Goal: Task Accomplishment & Management: Use online tool/utility

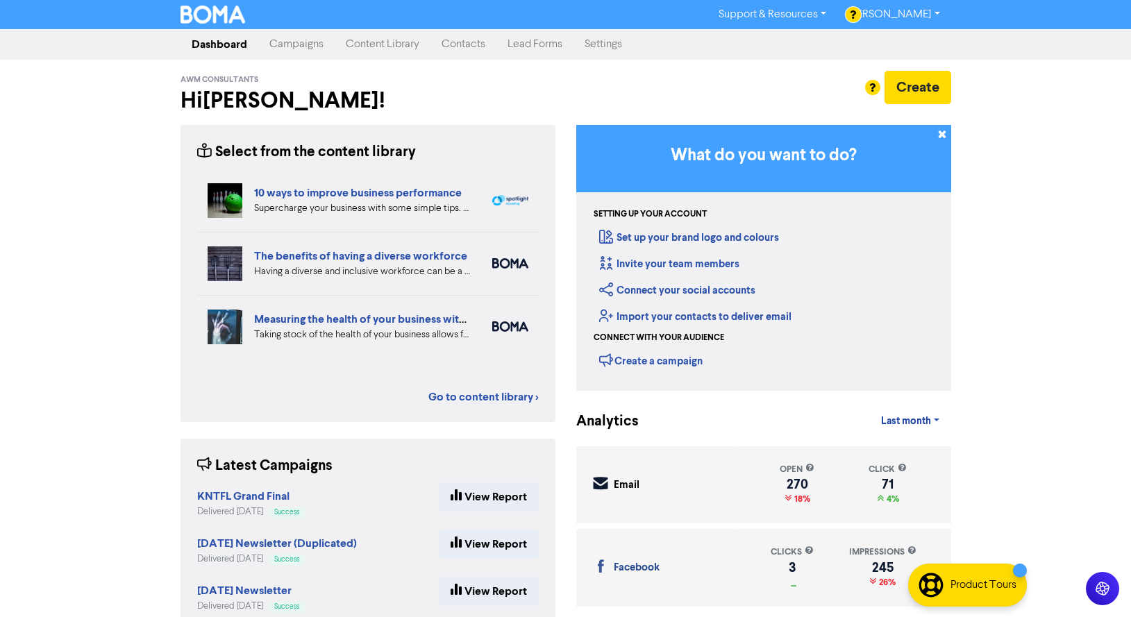
click at [287, 44] on link "Campaigns" at bounding box center [296, 45] width 76 height 28
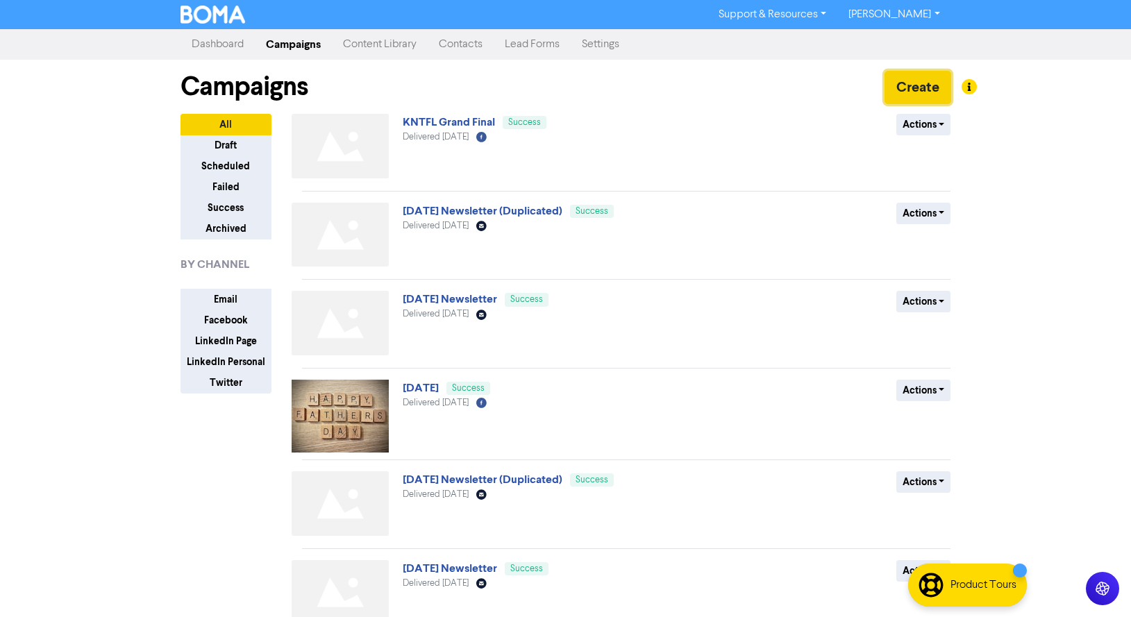
click at [920, 81] on button "Create" at bounding box center [917, 87] width 67 height 33
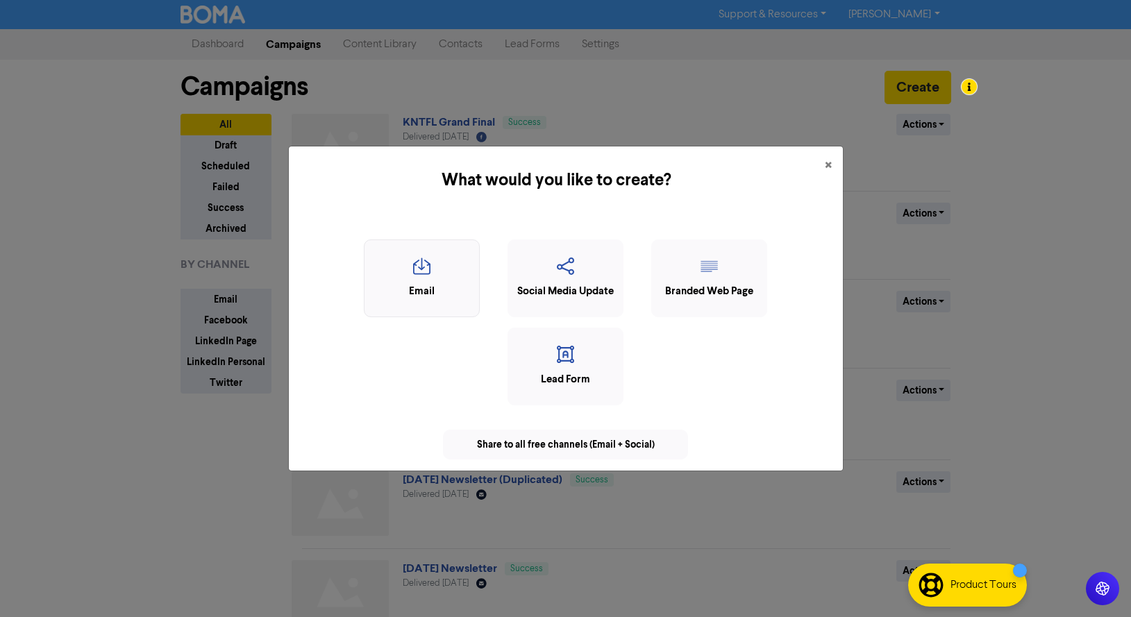
click at [421, 271] on icon "button" at bounding box center [421, 271] width 101 height 26
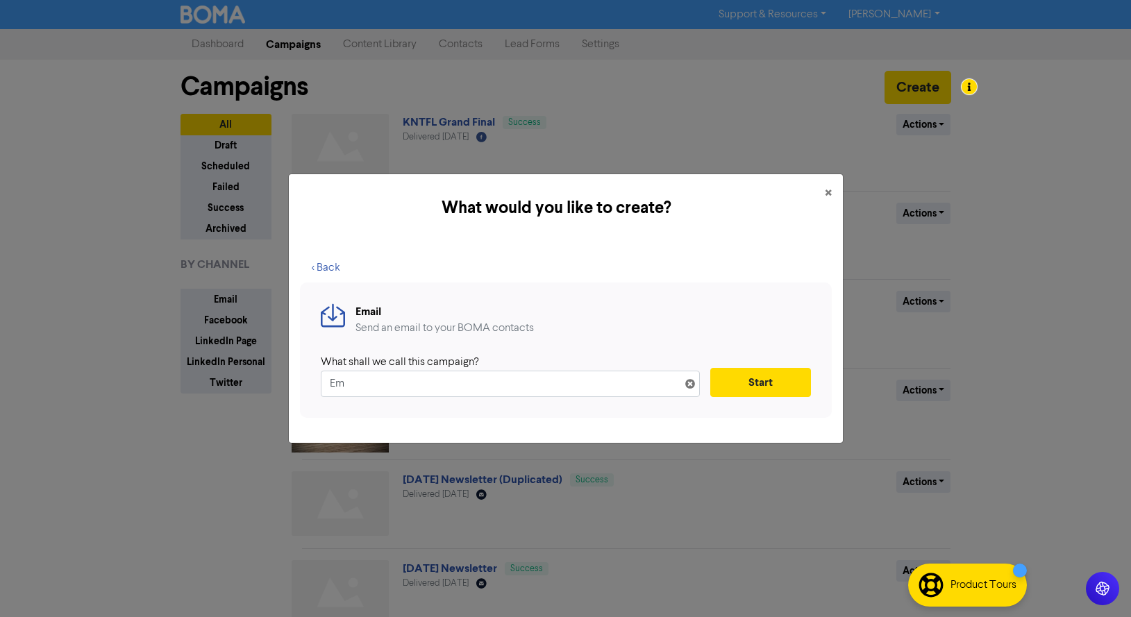
type input "E"
type input "[DATE] Newsletter"
click at [770, 381] on button "Start" at bounding box center [760, 382] width 101 height 29
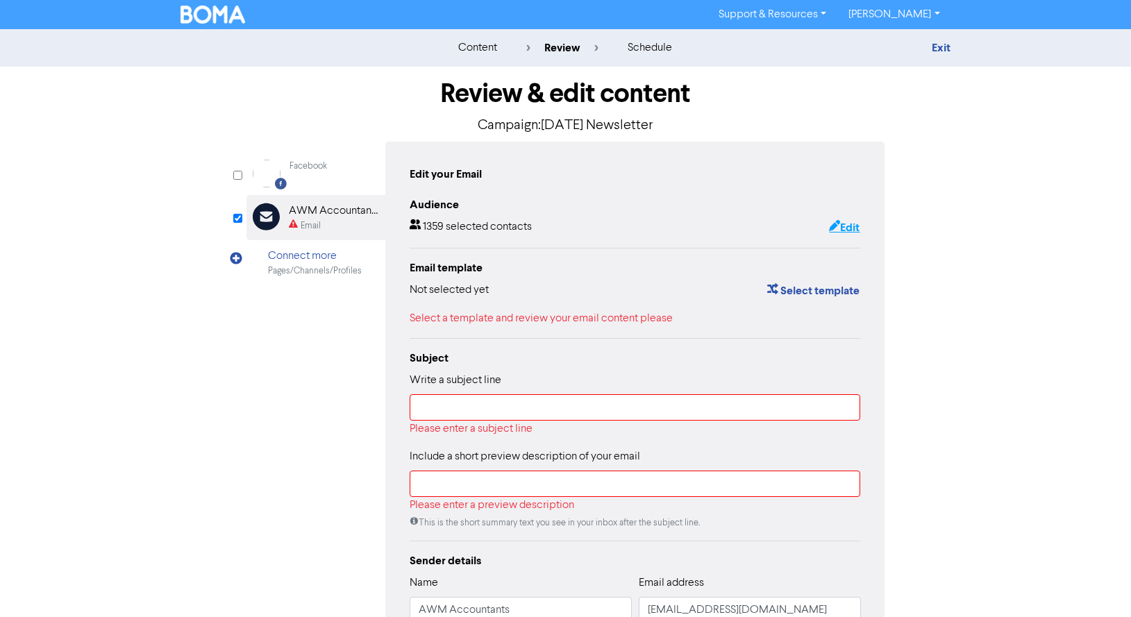
click at [849, 226] on button "Edit" at bounding box center [844, 228] width 32 height 18
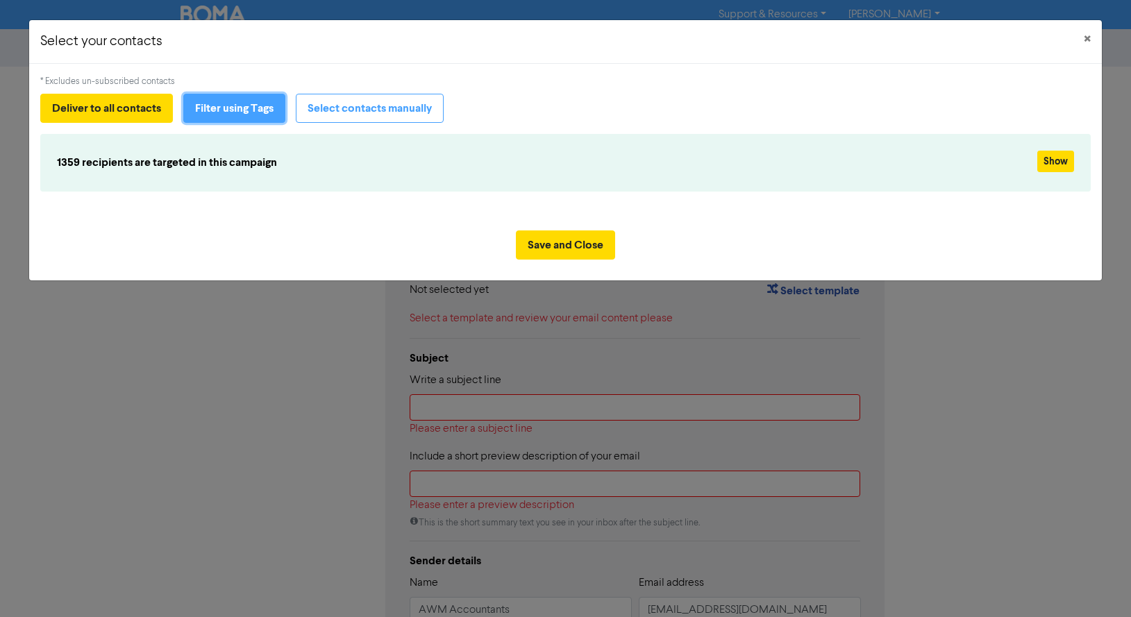
click at [210, 104] on button "Filter using Tags" at bounding box center [234, 108] width 102 height 29
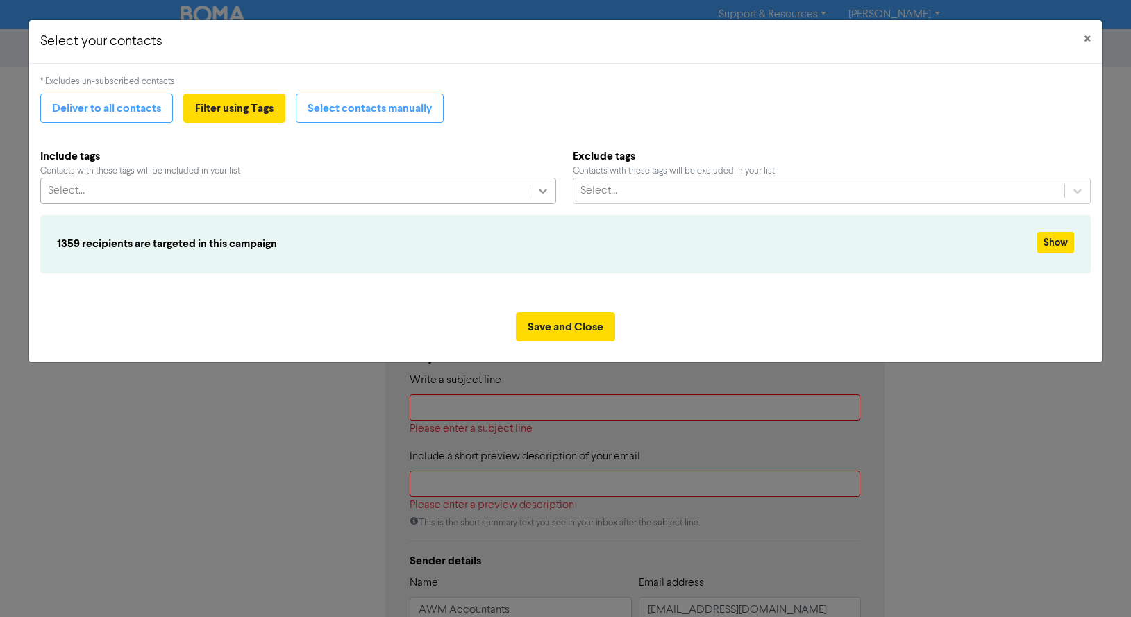
click at [543, 186] on icon at bounding box center [543, 191] width 14 height 14
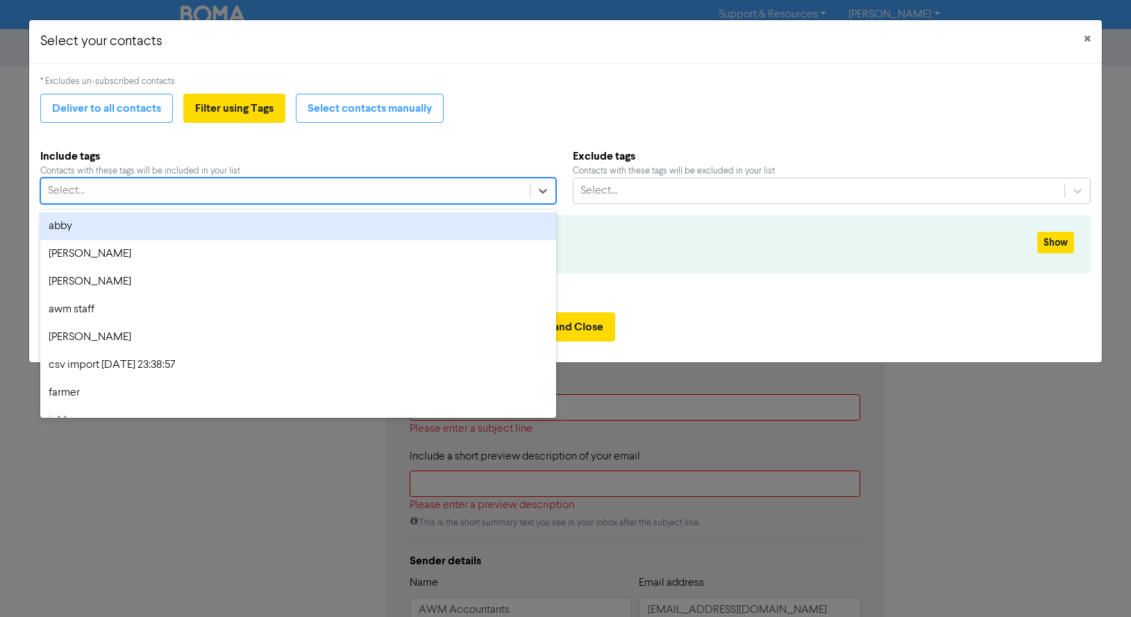
click at [76, 232] on div "abby" at bounding box center [298, 226] width 516 height 28
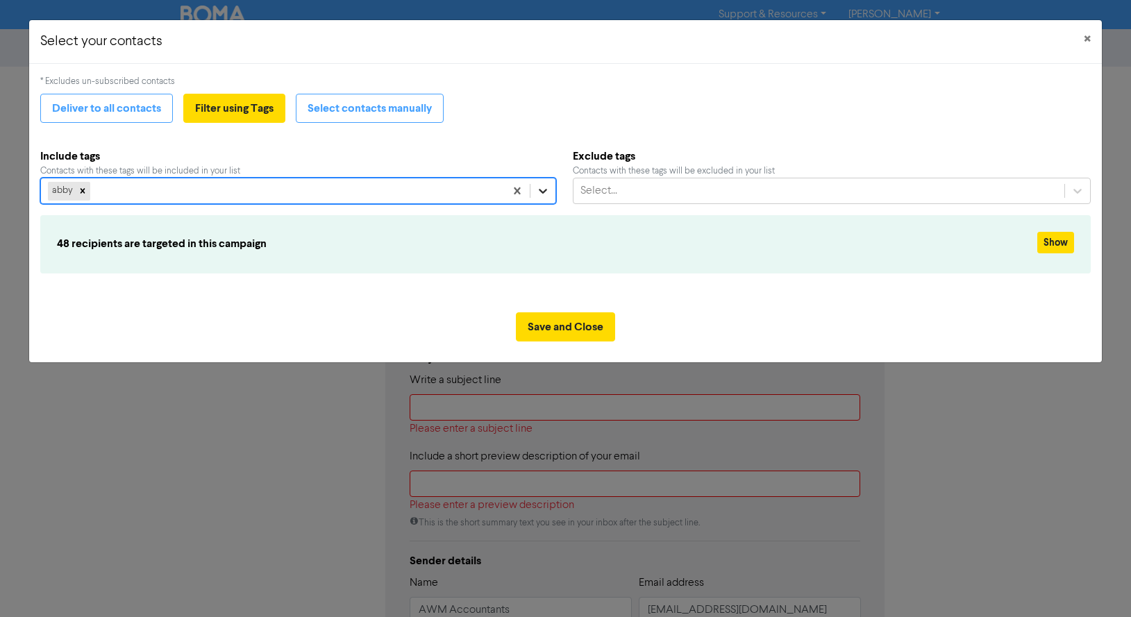
click at [543, 187] on icon at bounding box center [543, 191] width 14 height 14
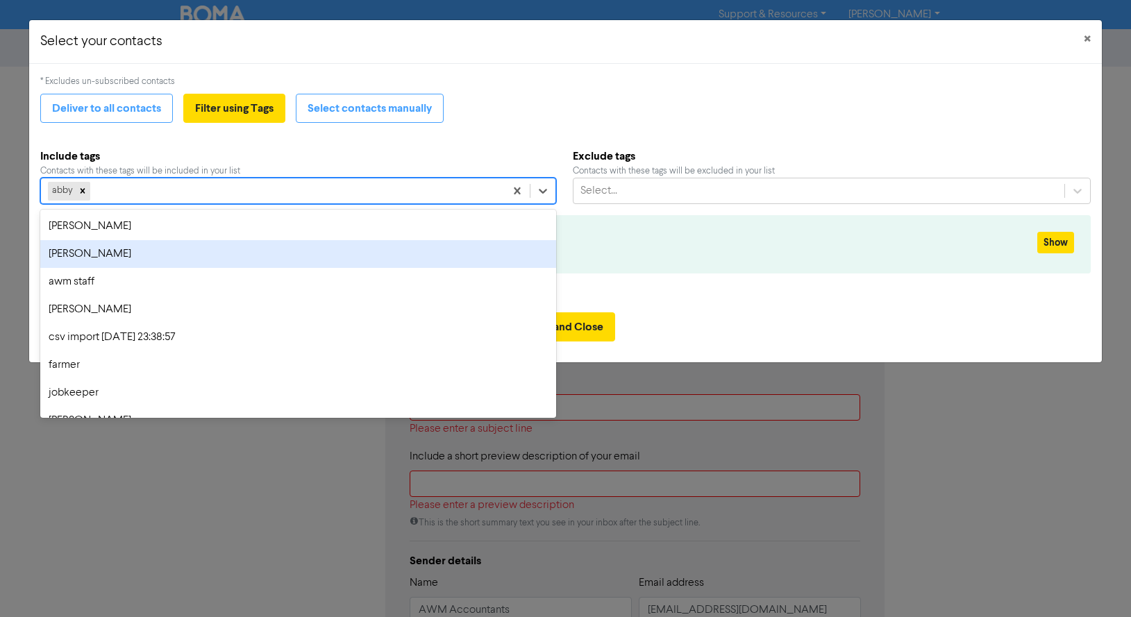
click at [84, 257] on div "[PERSON_NAME]" at bounding box center [298, 254] width 516 height 28
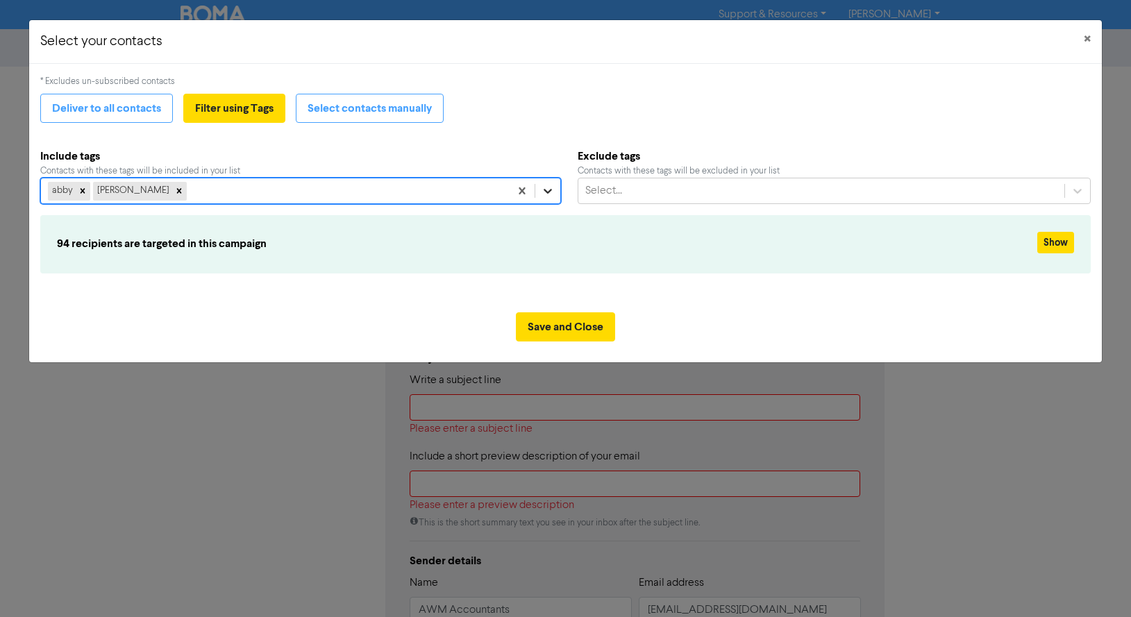
click at [544, 187] on icon at bounding box center [548, 191] width 14 height 14
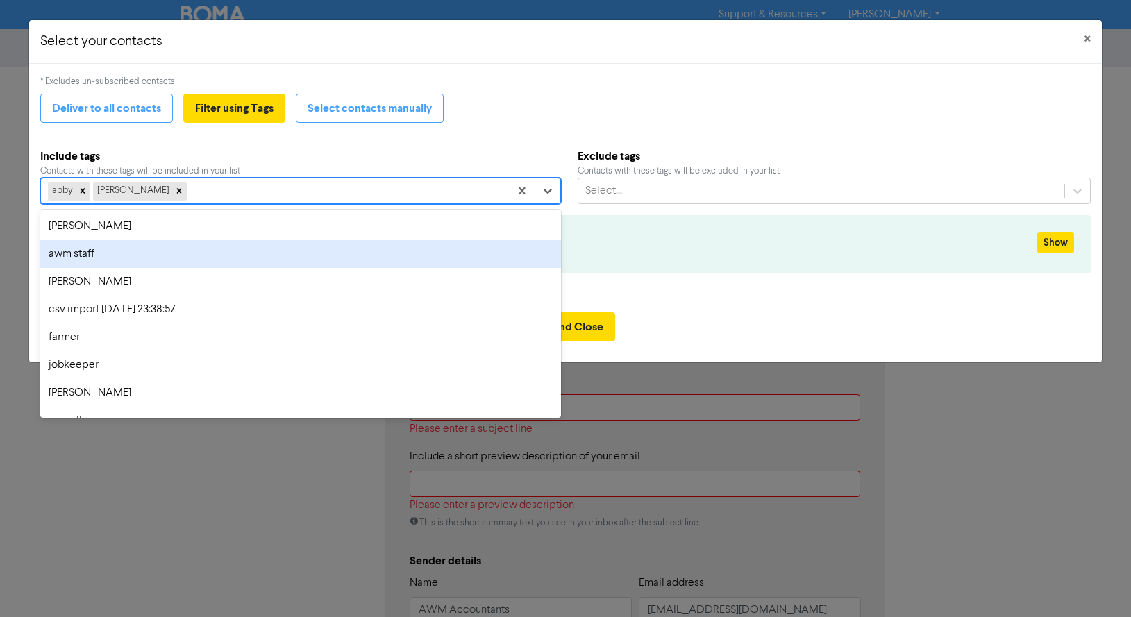
click at [82, 254] on div "awm staff" at bounding box center [300, 254] width 521 height 28
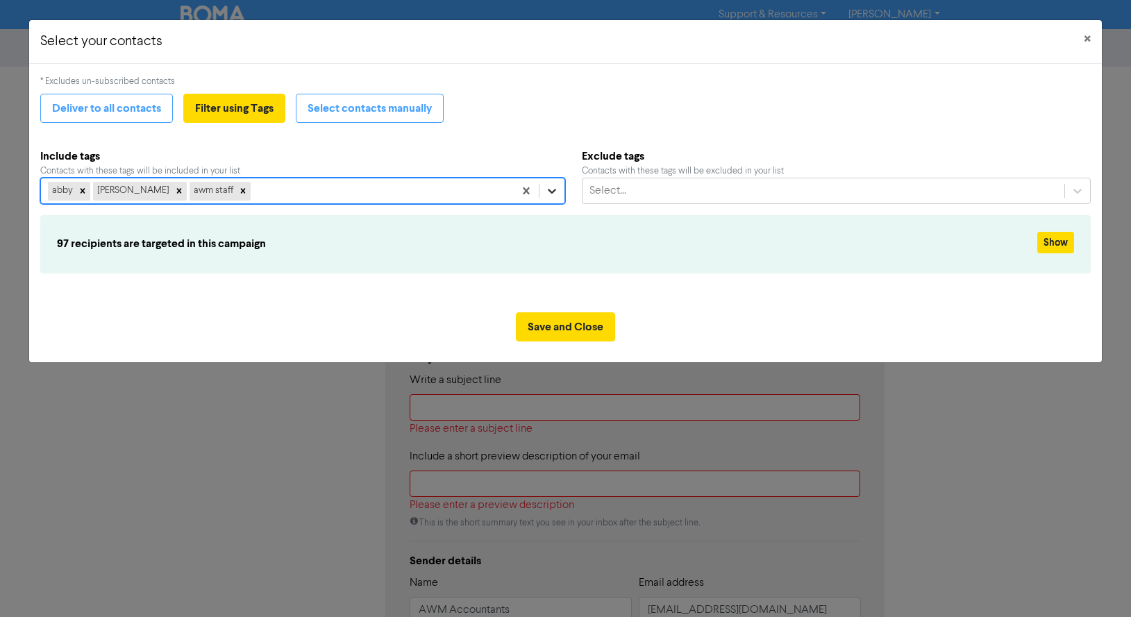
click at [555, 187] on icon at bounding box center [552, 191] width 14 height 14
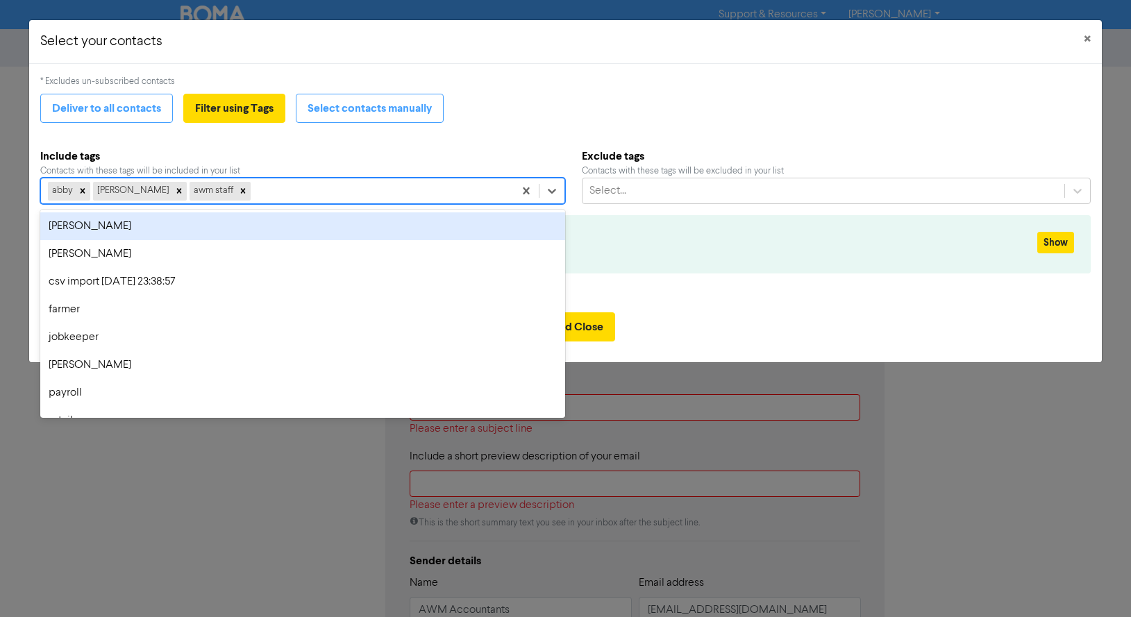
click at [71, 224] on div "[PERSON_NAME]" at bounding box center [303, 226] width 526 height 28
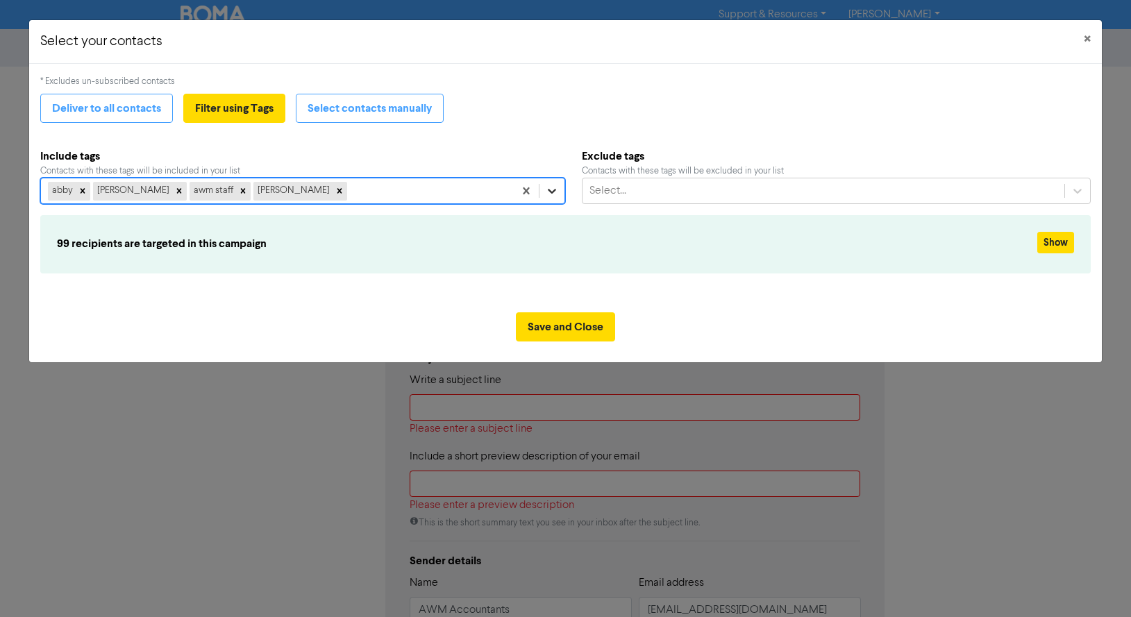
click at [553, 190] on icon at bounding box center [552, 191] width 14 height 14
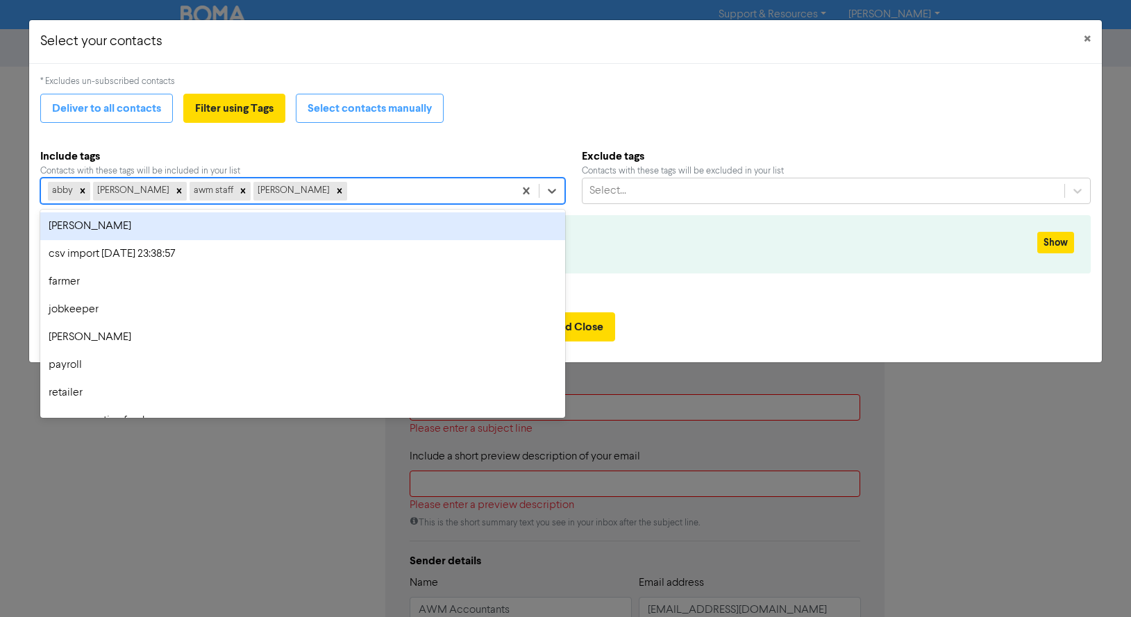
click at [67, 225] on div "[PERSON_NAME]" at bounding box center [303, 226] width 526 height 28
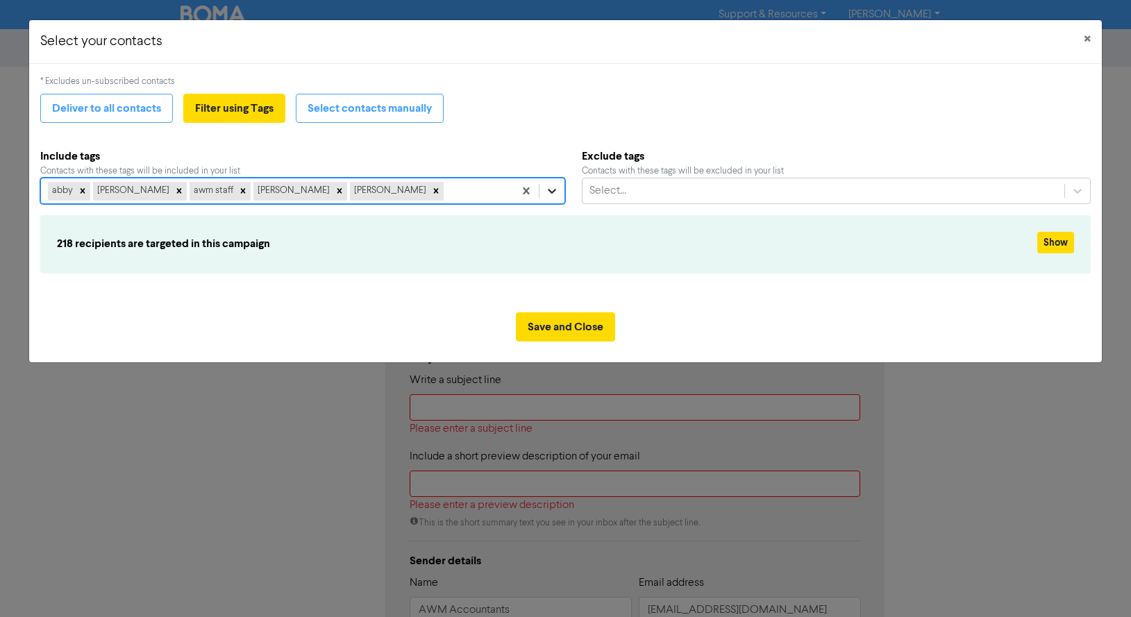
click at [550, 190] on icon at bounding box center [552, 192] width 8 height 5
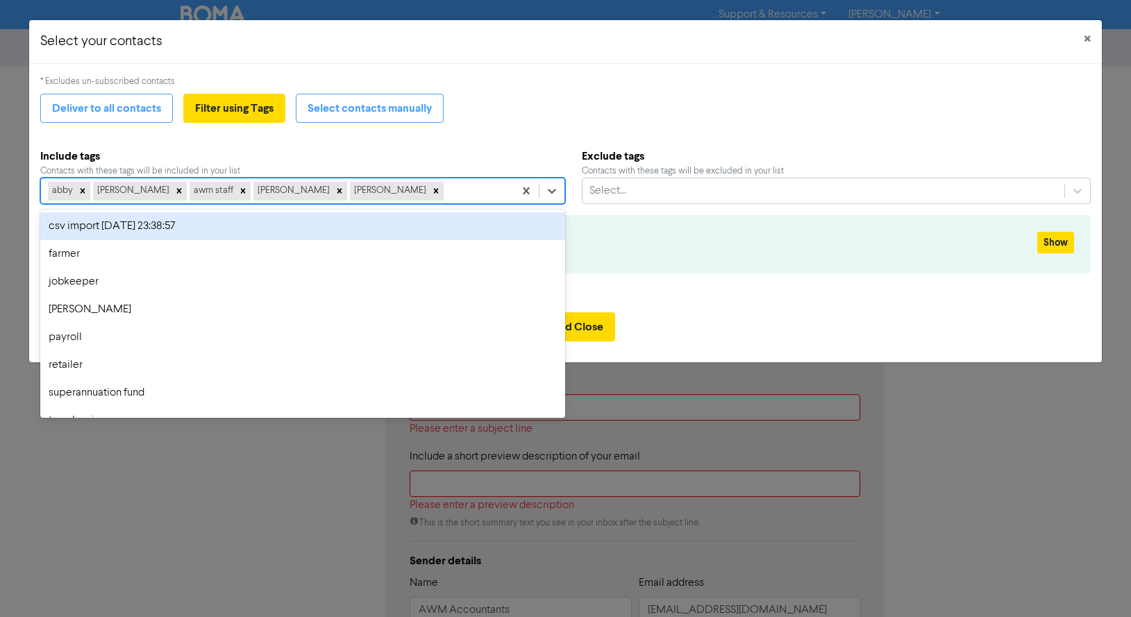
click at [128, 225] on div "csv import [DATE] 23:38:57" at bounding box center [303, 226] width 526 height 28
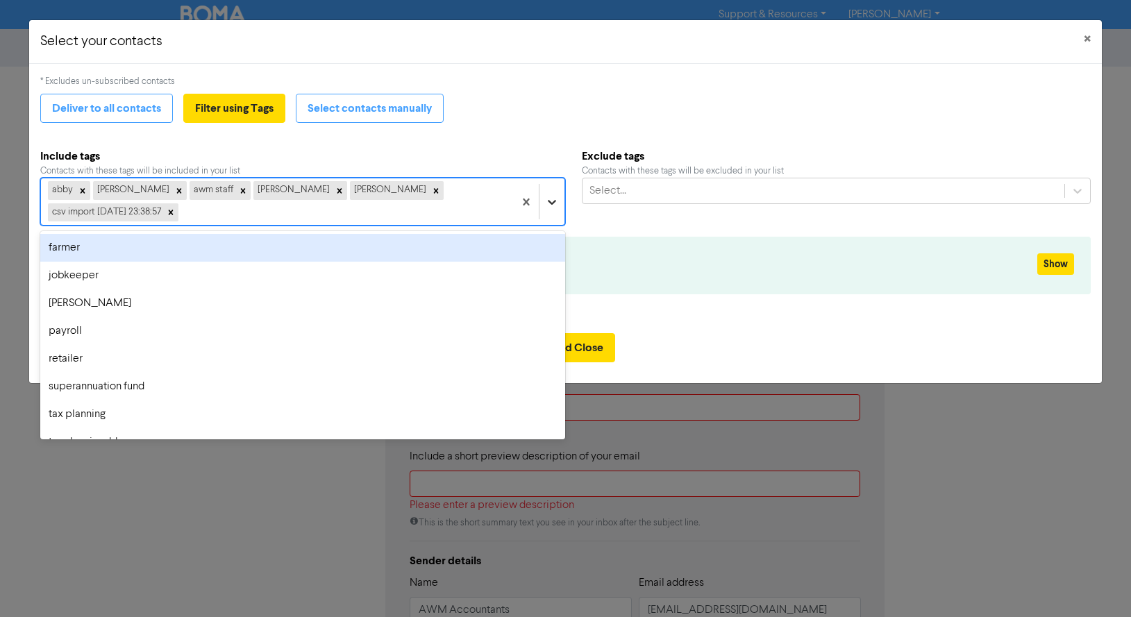
click at [555, 195] on icon at bounding box center [552, 202] width 14 height 14
click at [83, 234] on div "farmer" at bounding box center [303, 248] width 526 height 28
click at [555, 195] on icon at bounding box center [552, 202] width 14 height 14
click at [95, 234] on div "jobkeeper" at bounding box center [303, 248] width 526 height 28
click at [551, 203] on icon at bounding box center [552, 202] width 8 height 5
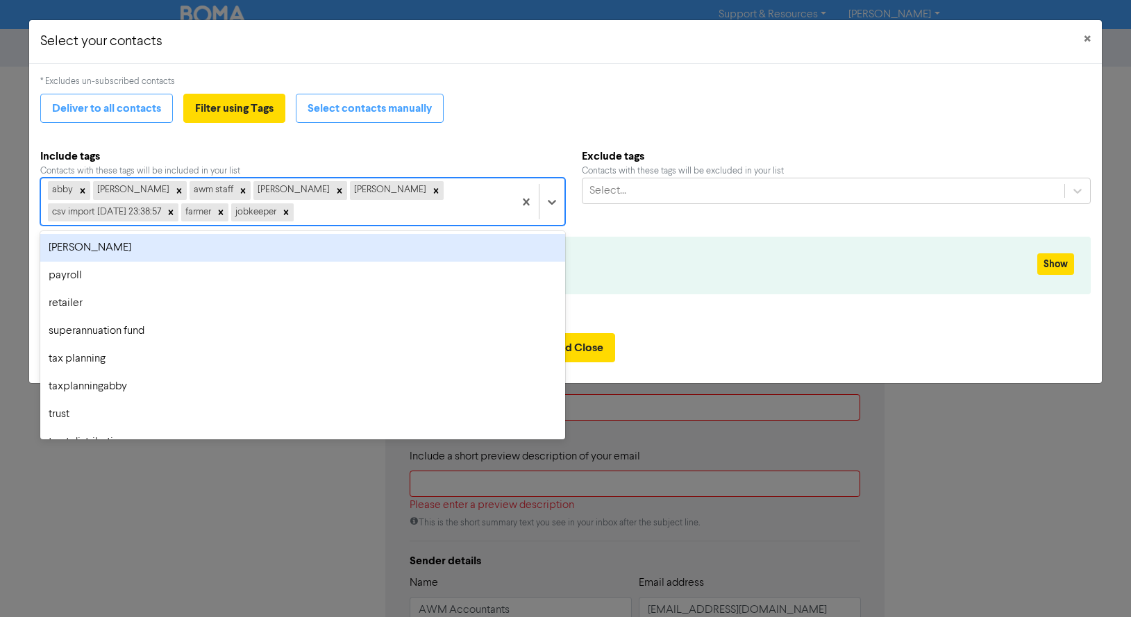
click at [67, 249] on div "[PERSON_NAME]" at bounding box center [303, 248] width 526 height 28
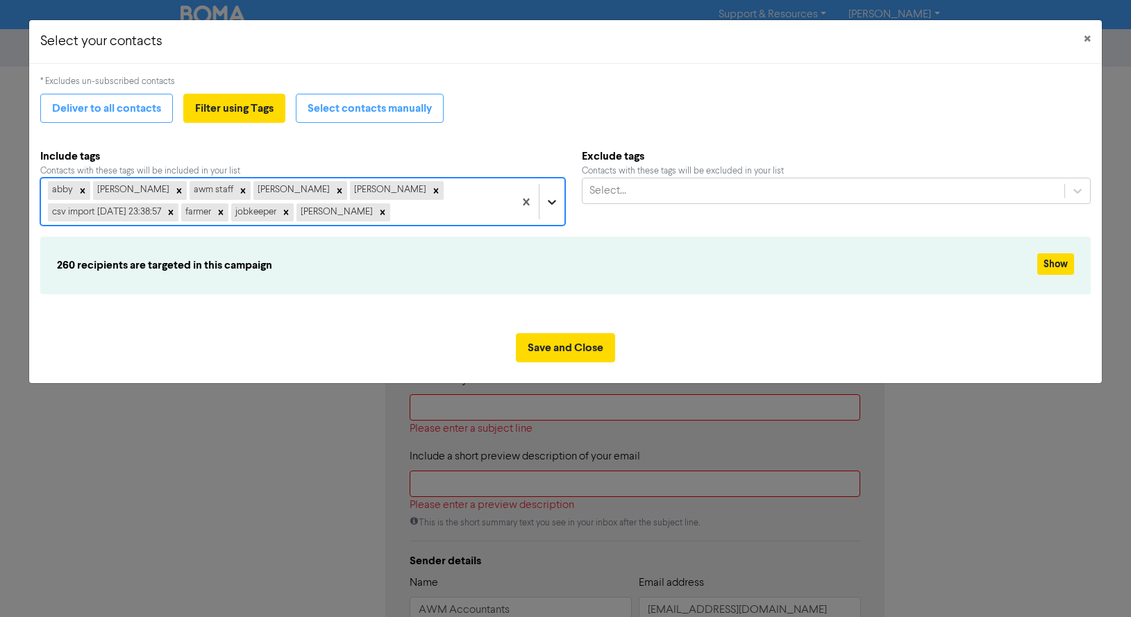
click at [553, 206] on icon at bounding box center [552, 202] width 14 height 14
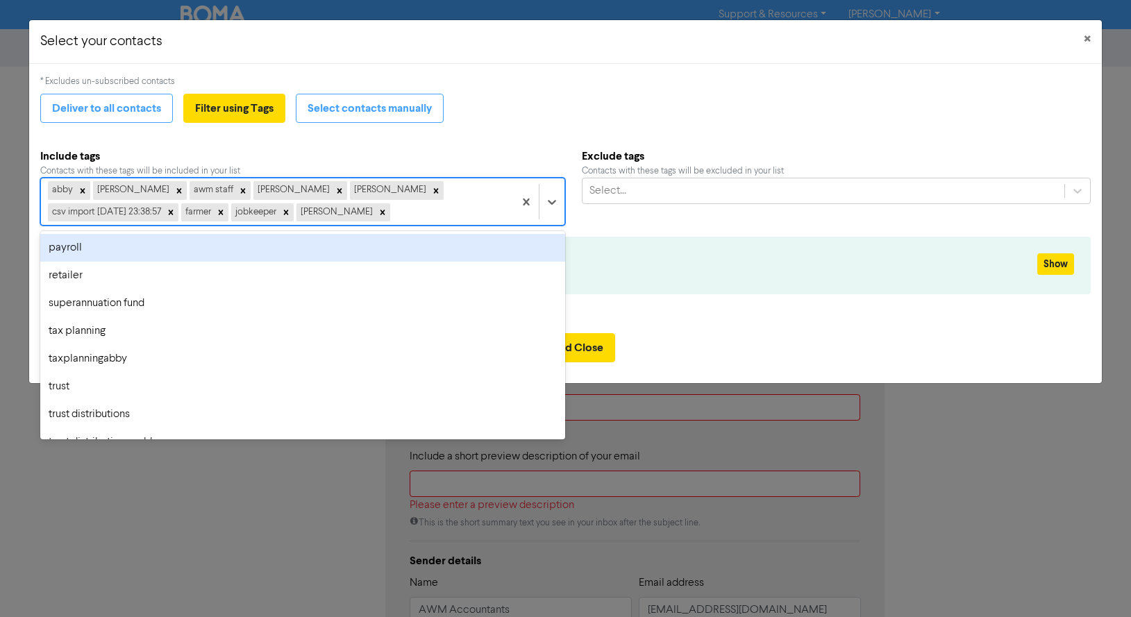
click at [90, 243] on div "payroll" at bounding box center [303, 248] width 526 height 28
click at [553, 199] on icon at bounding box center [552, 202] width 14 height 14
click at [94, 250] on div "retailer" at bounding box center [303, 248] width 526 height 28
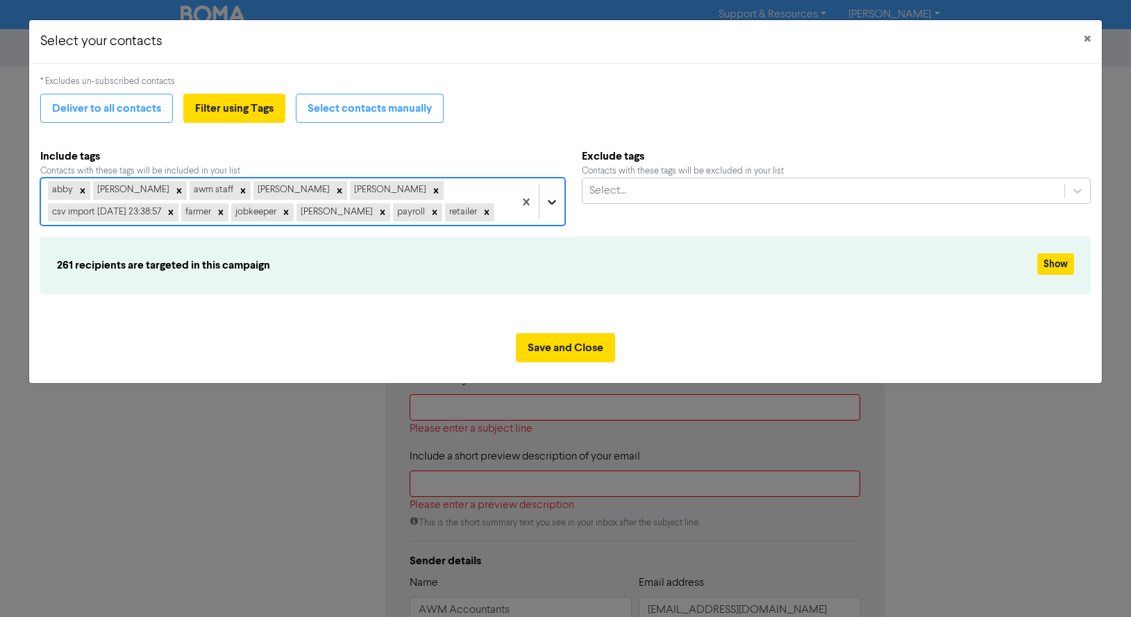
click at [550, 202] on icon at bounding box center [552, 202] width 8 height 5
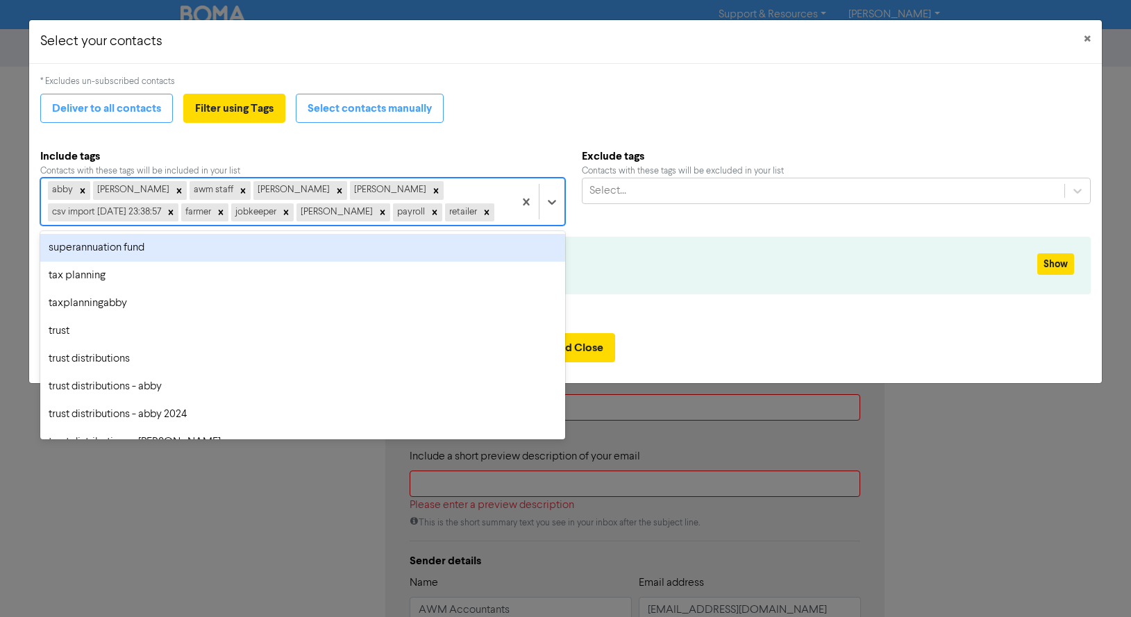
click at [132, 247] on div "superannuation fund" at bounding box center [303, 248] width 526 height 28
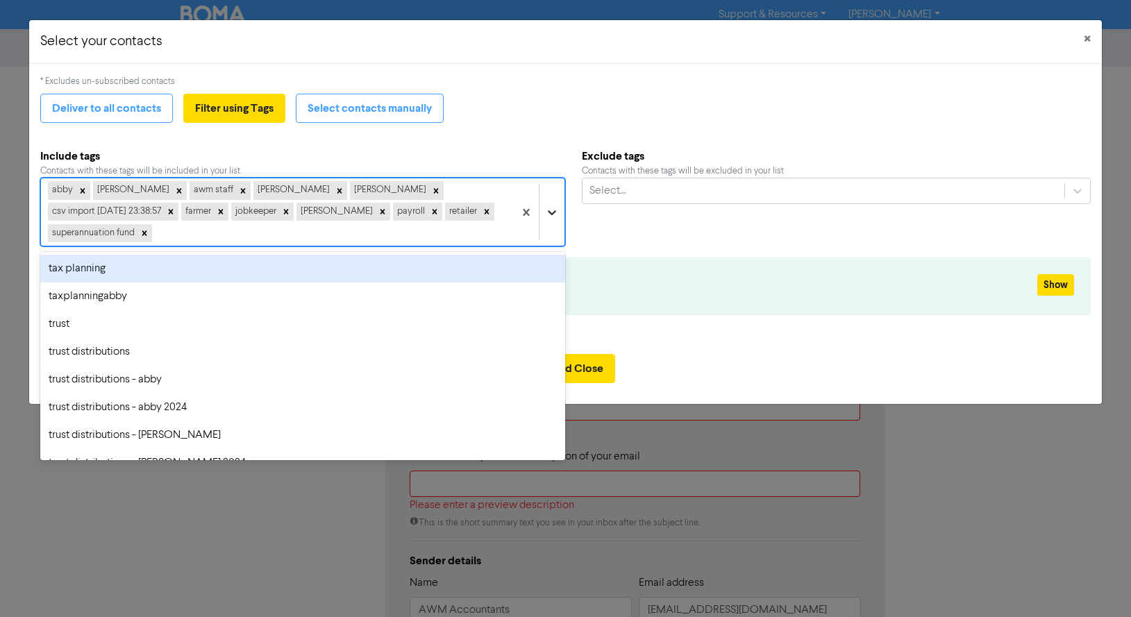
click at [551, 206] on icon at bounding box center [552, 213] width 14 height 14
click at [121, 255] on div "tax planning" at bounding box center [303, 269] width 526 height 28
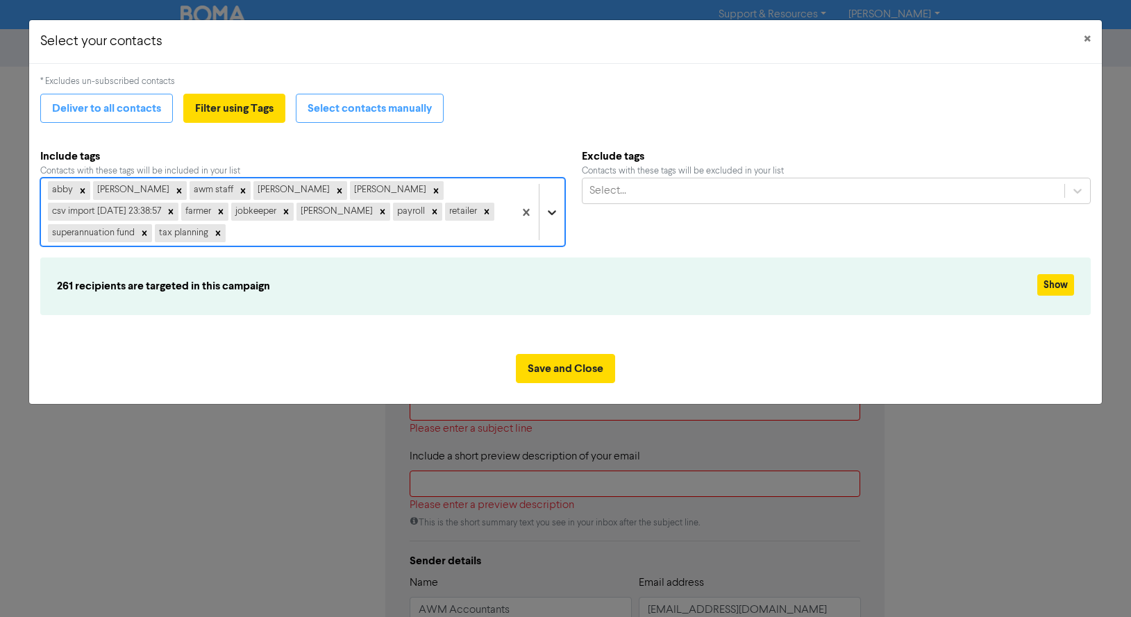
click at [558, 206] on icon at bounding box center [552, 213] width 14 height 14
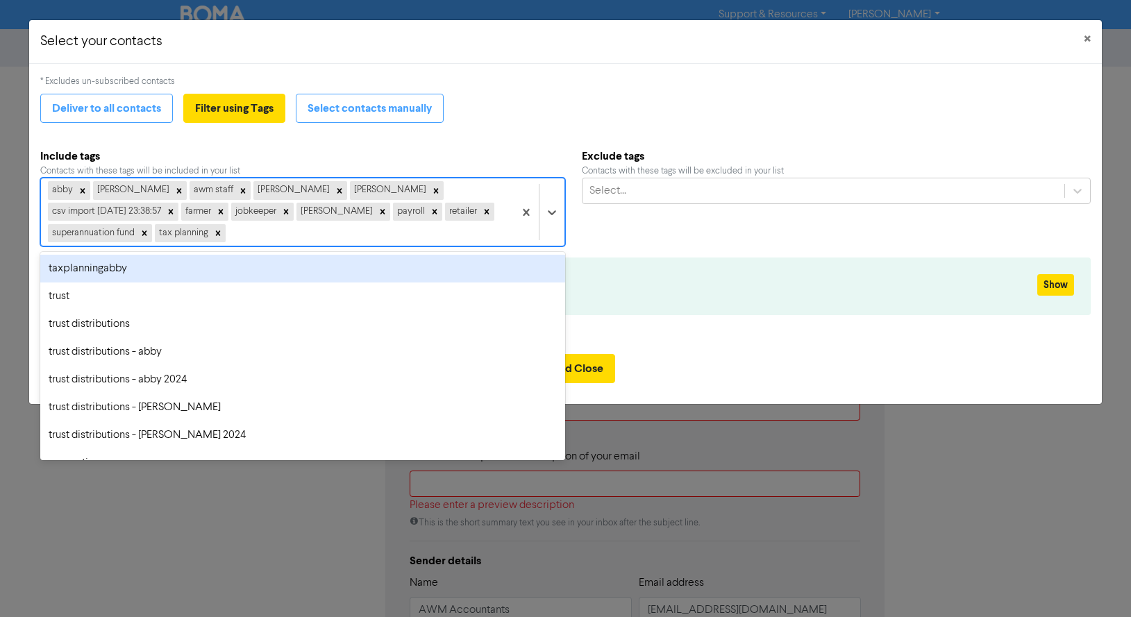
click at [108, 255] on div "taxplanningabby" at bounding box center [303, 269] width 526 height 28
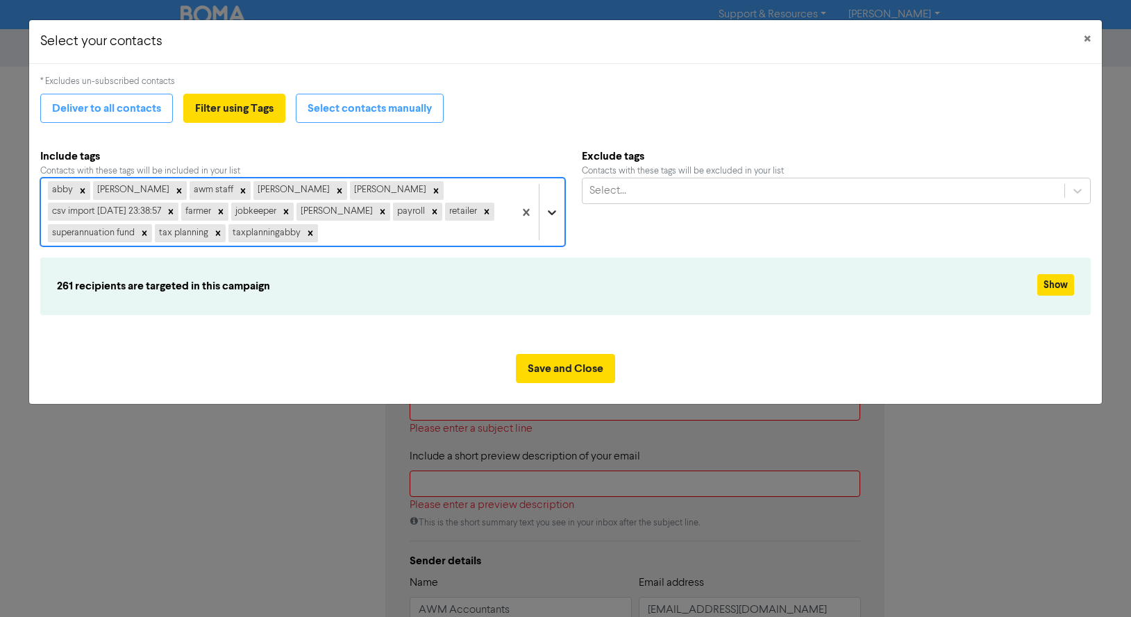
click at [549, 209] on icon at bounding box center [552, 213] width 14 height 14
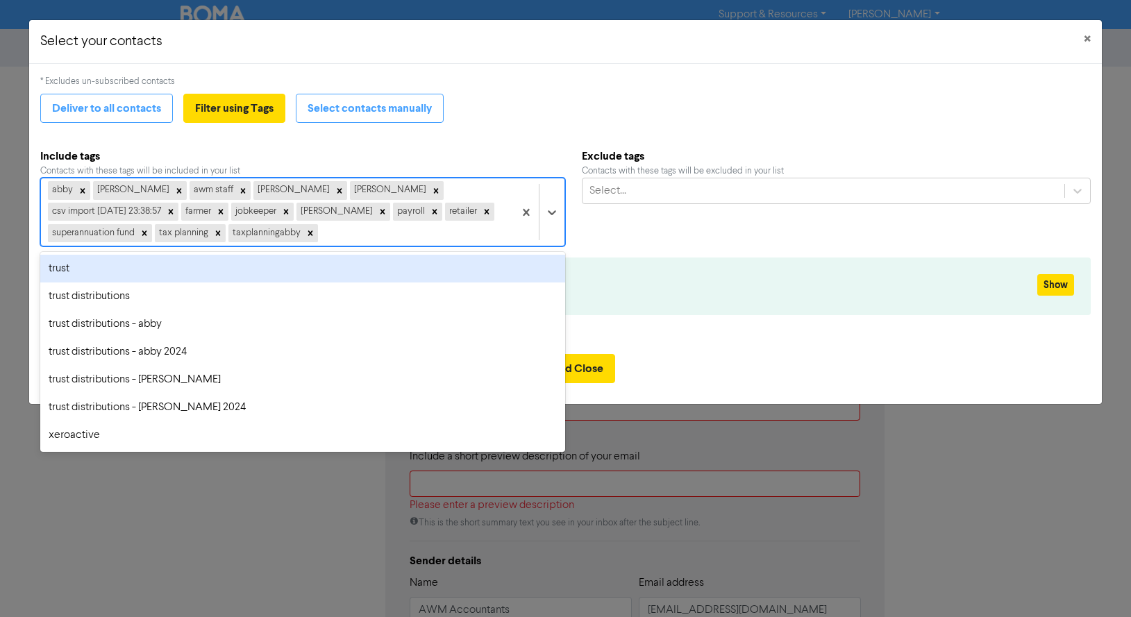
click at [75, 274] on div "trust" at bounding box center [303, 269] width 526 height 28
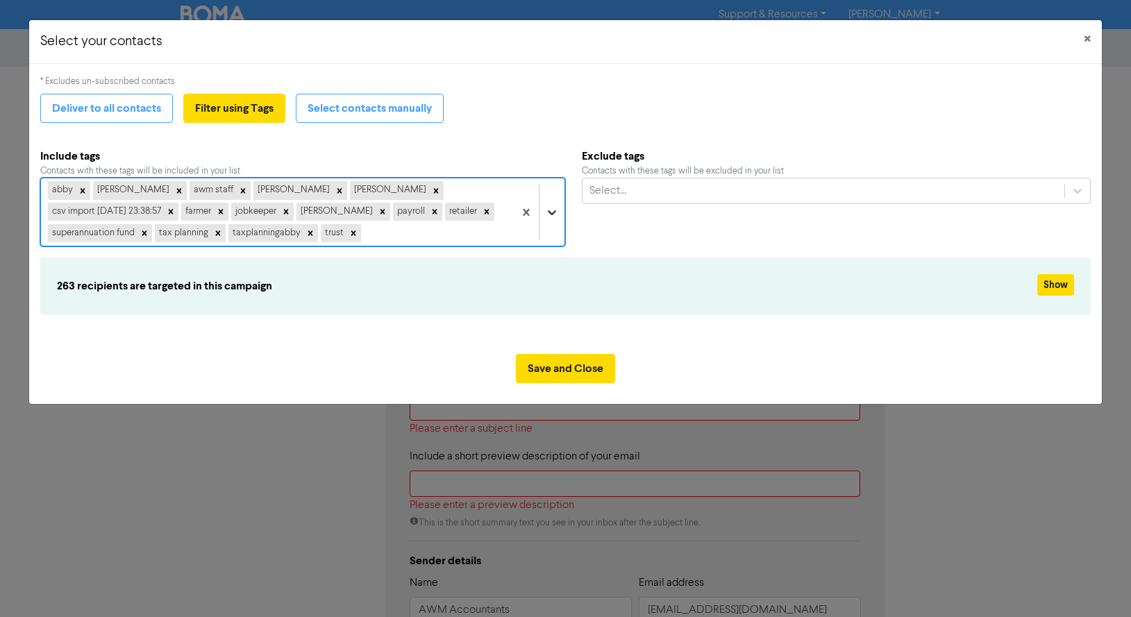
click at [553, 209] on icon at bounding box center [552, 213] width 14 height 14
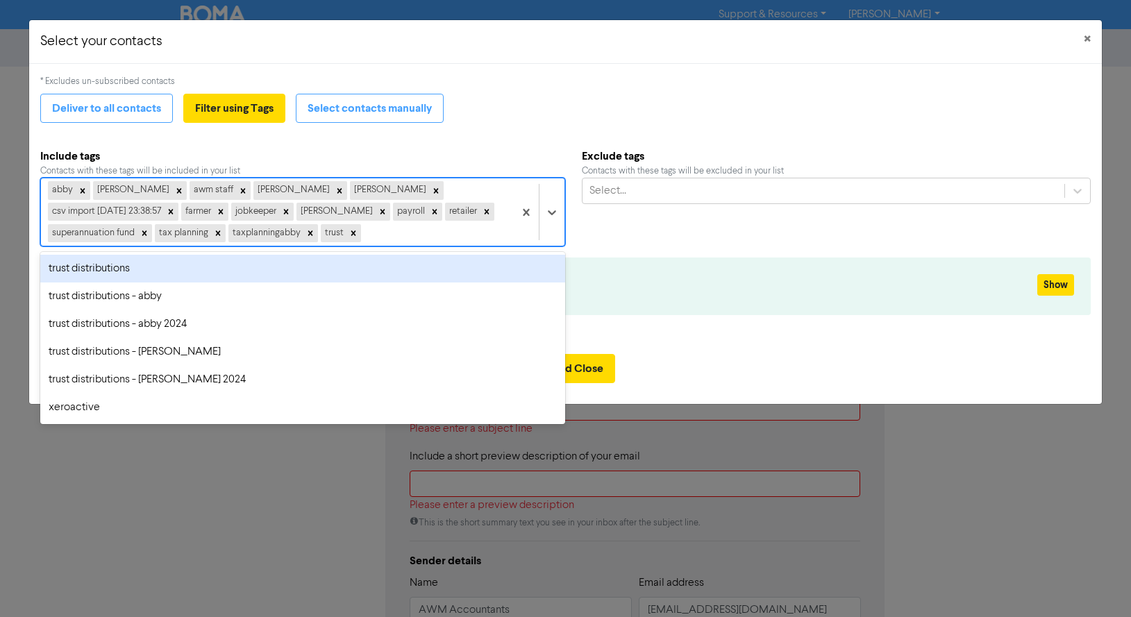
click at [111, 271] on div "trust distributions" at bounding box center [303, 269] width 526 height 28
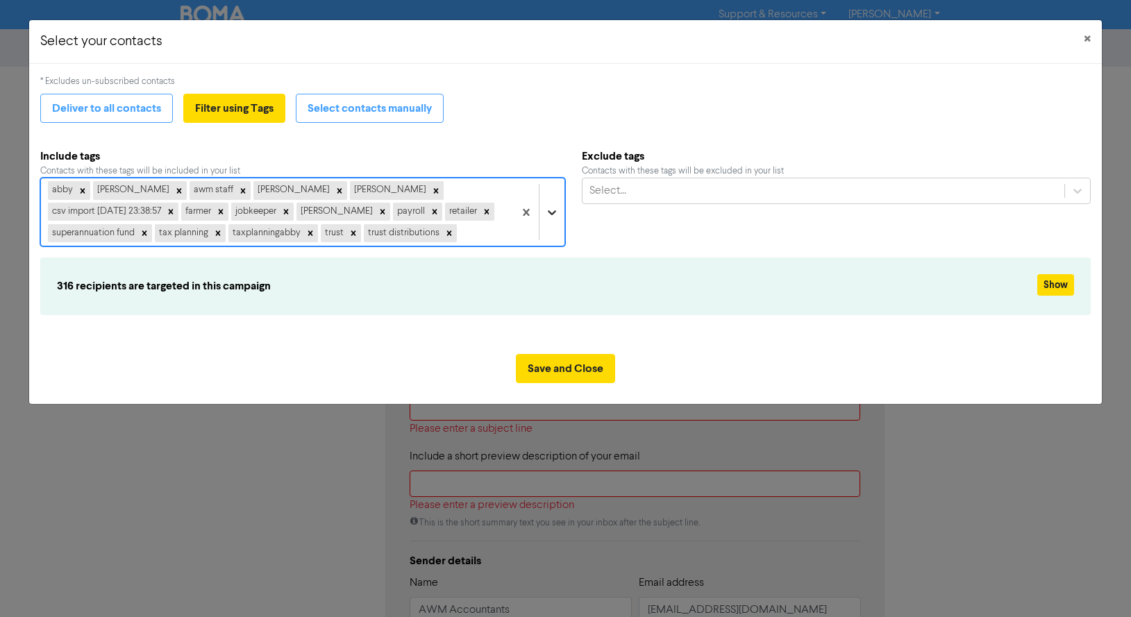
click at [555, 204] on div at bounding box center [551, 212] width 25 height 25
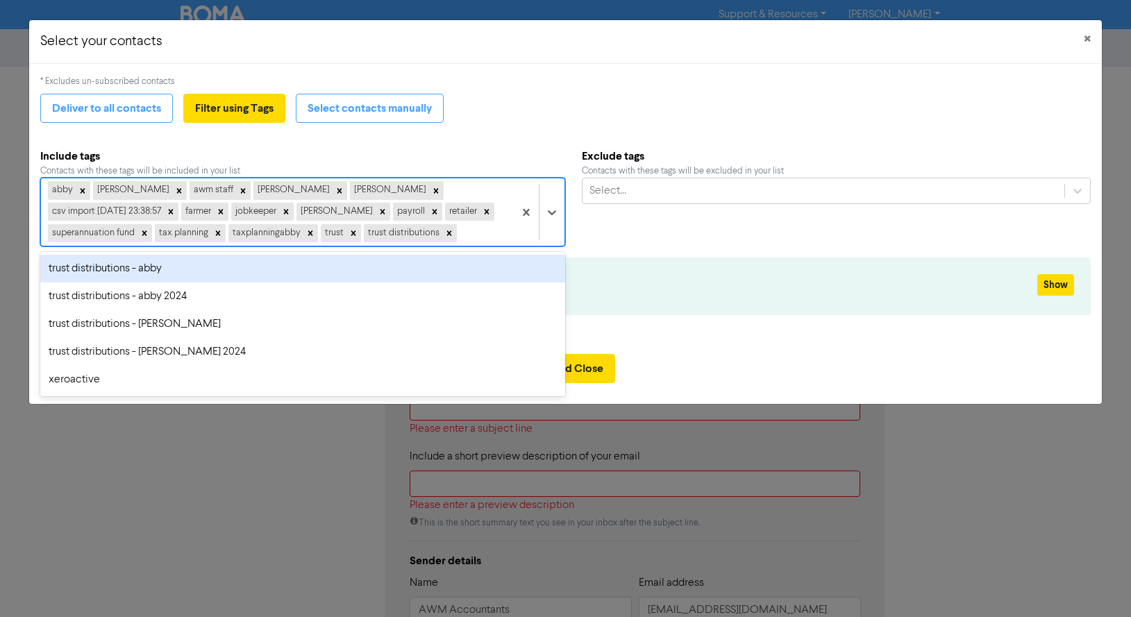
click at [118, 272] on div "trust distributions - abby" at bounding box center [303, 269] width 526 height 28
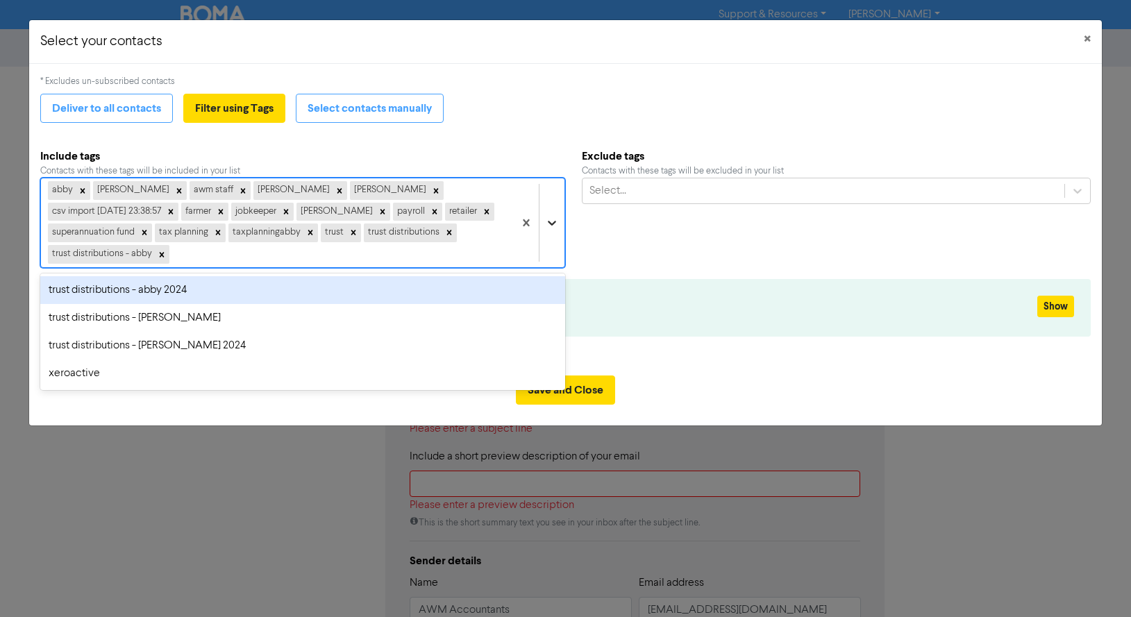
click at [552, 216] on icon at bounding box center [552, 223] width 14 height 14
click at [103, 276] on div "trust distributions - abby 2024" at bounding box center [303, 290] width 526 height 28
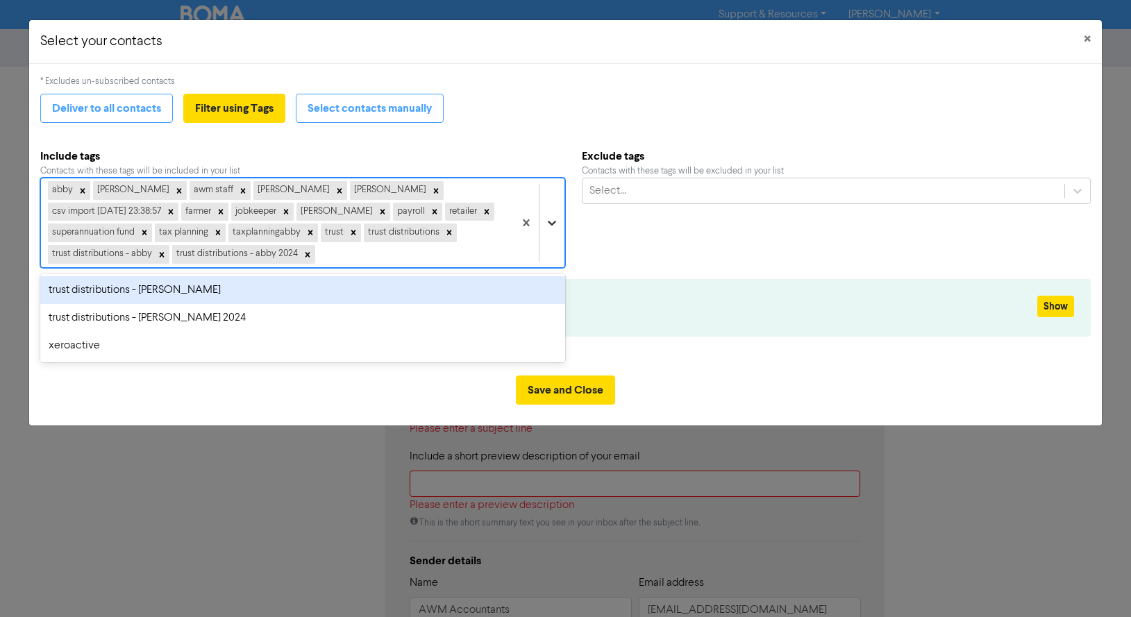
click at [555, 221] on icon at bounding box center [552, 223] width 8 height 5
click at [124, 290] on div "trust distributions - [PERSON_NAME]" at bounding box center [303, 290] width 526 height 28
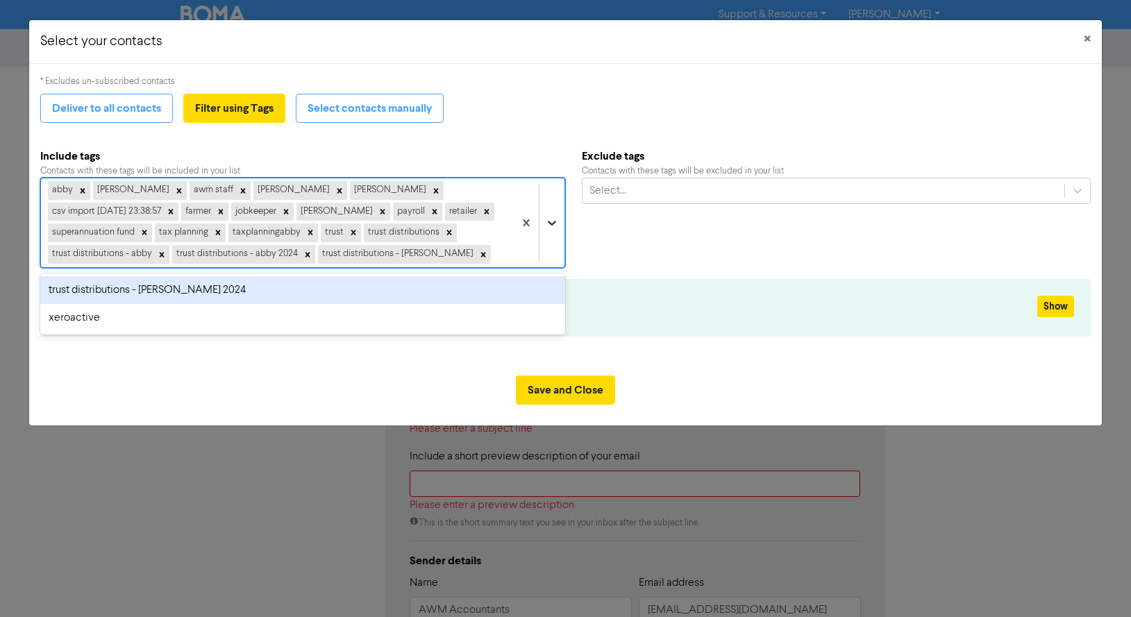
click at [556, 221] on icon at bounding box center [552, 223] width 14 height 14
click at [165, 287] on div "trust distributions - [PERSON_NAME] 2024" at bounding box center [303, 290] width 526 height 28
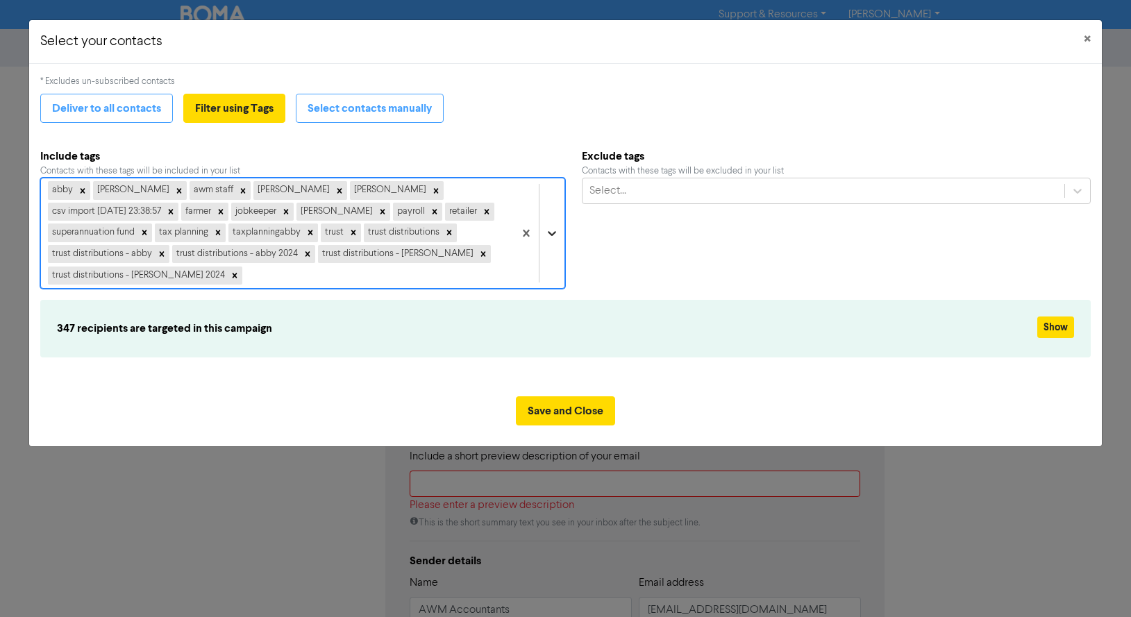
click at [545, 226] on div at bounding box center [551, 233] width 25 height 25
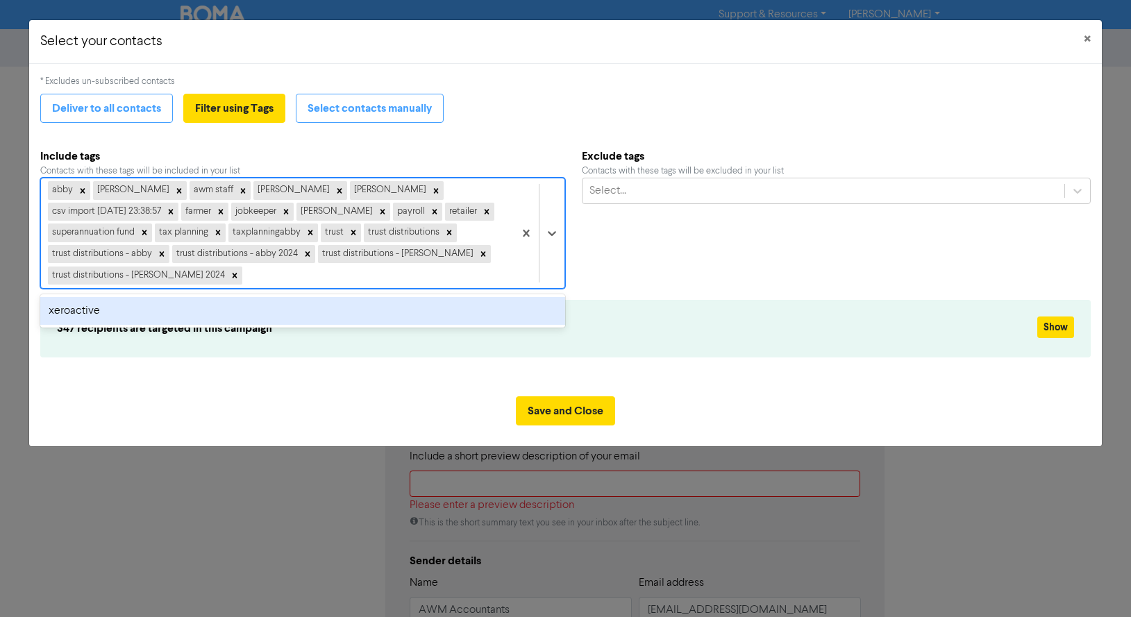
click at [128, 297] on div "xeroactive" at bounding box center [303, 311] width 526 height 28
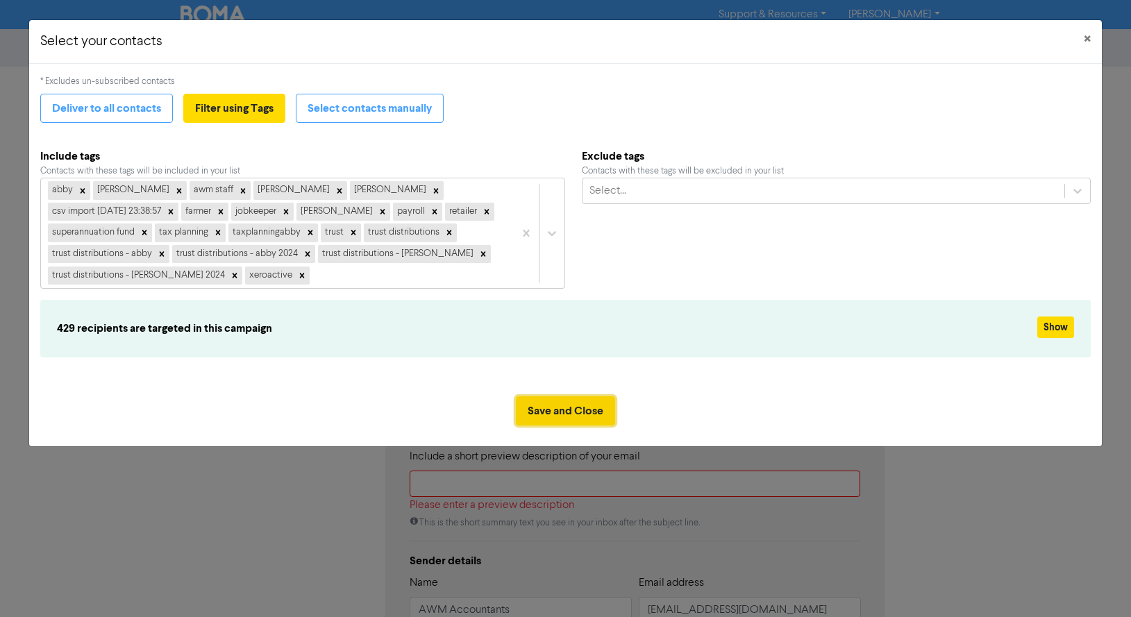
click at [539, 406] on button "Save and Close" at bounding box center [565, 410] width 99 height 29
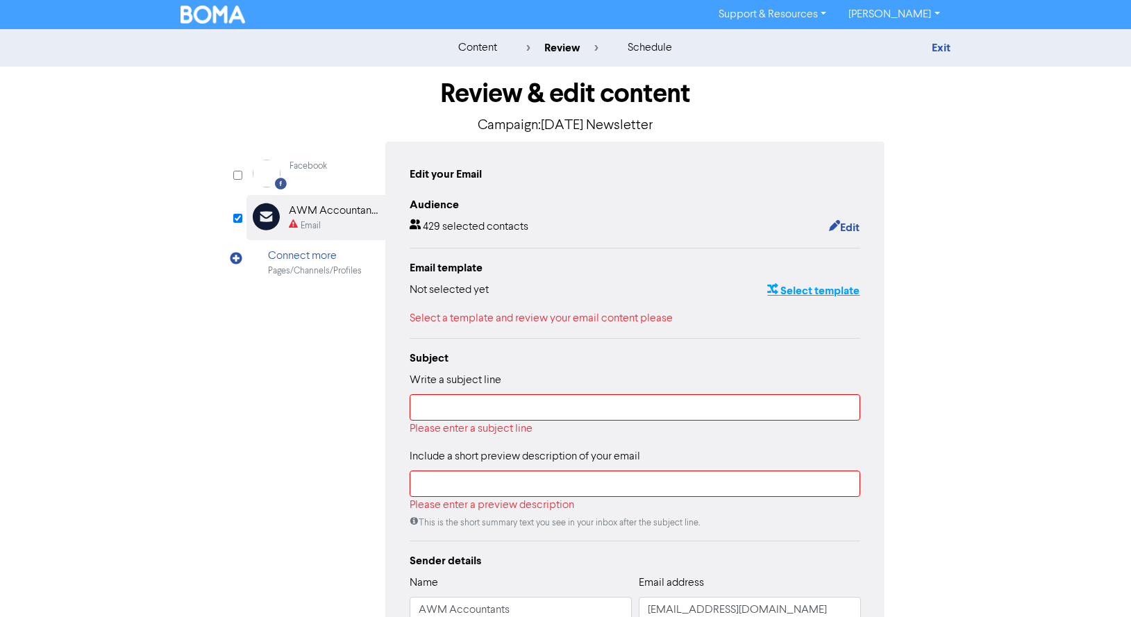
click at [796, 293] on button "Select template" at bounding box center [813, 291] width 94 height 18
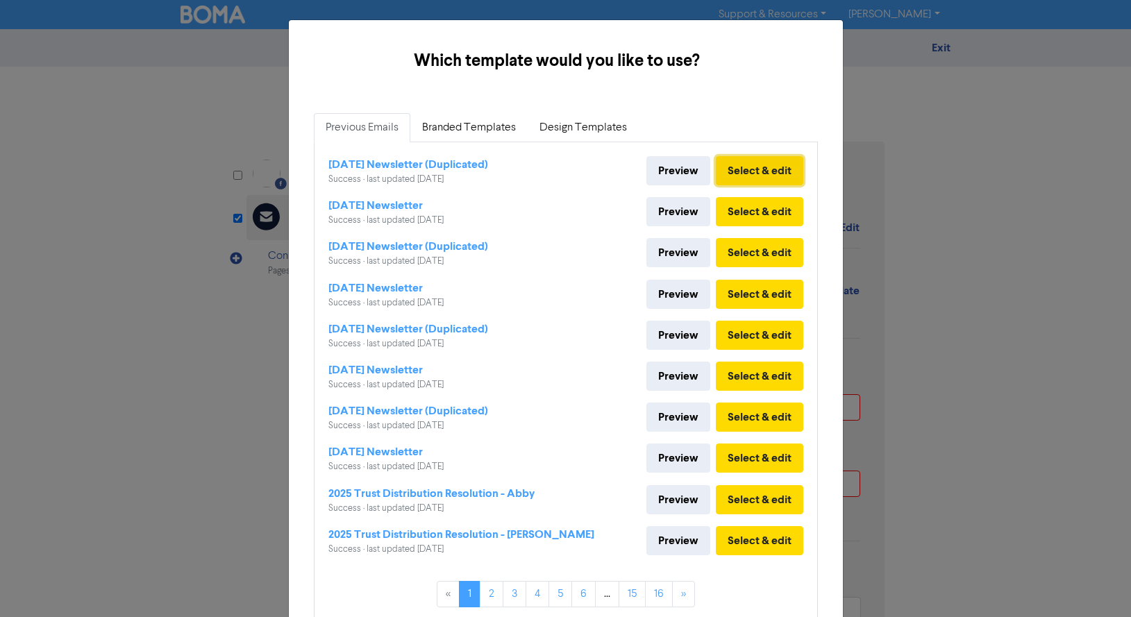
click at [739, 170] on button "Select & edit" at bounding box center [759, 170] width 87 height 29
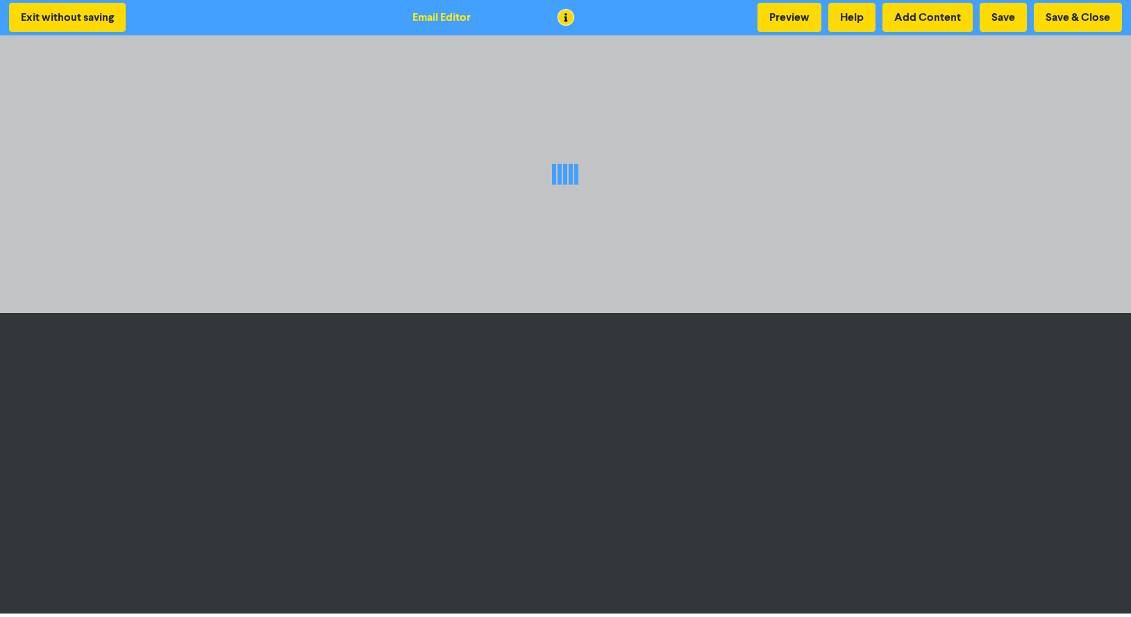
scroll to position [1, 0]
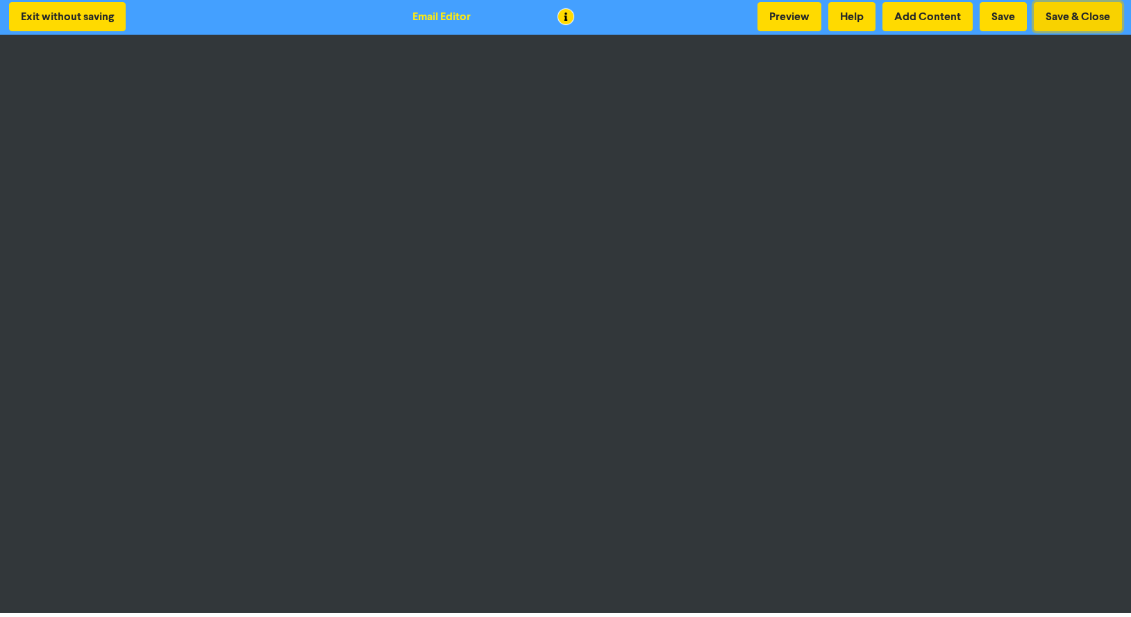
click at [1066, 15] on button "Save & Close" at bounding box center [1078, 16] width 88 height 29
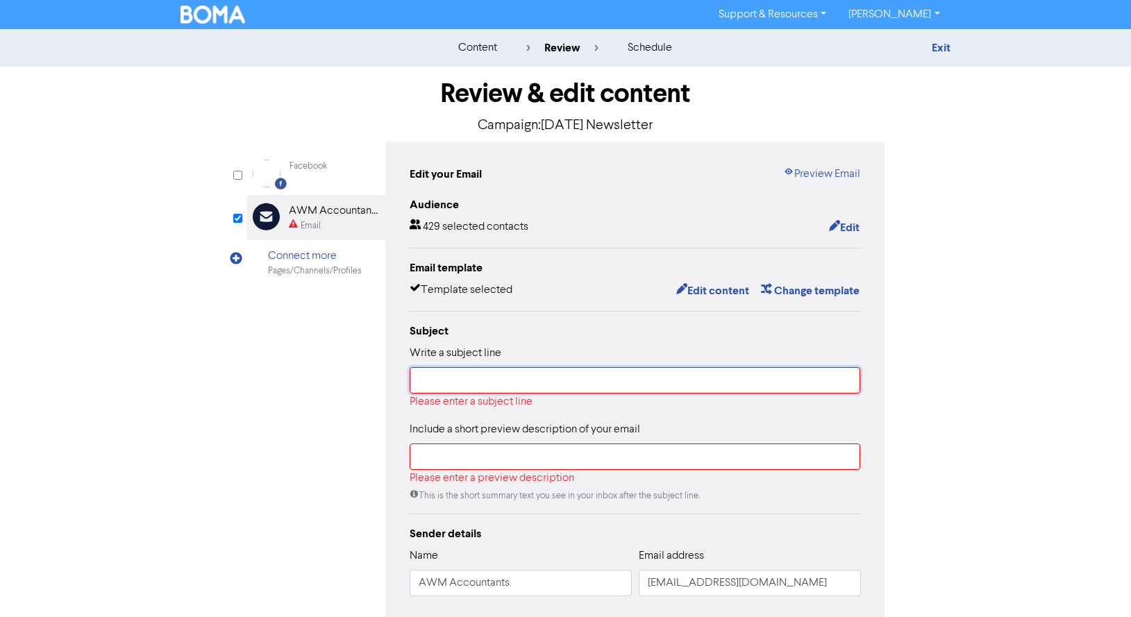
click at [464, 388] on input "text" at bounding box center [635, 380] width 451 height 26
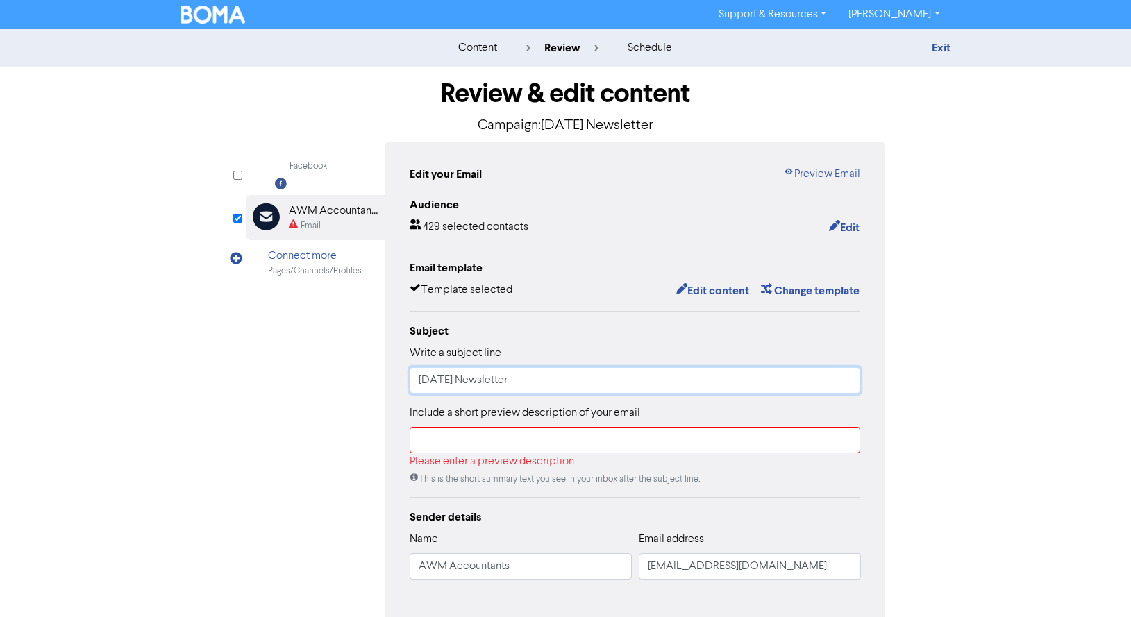
type input "[DATE] Newsletter"
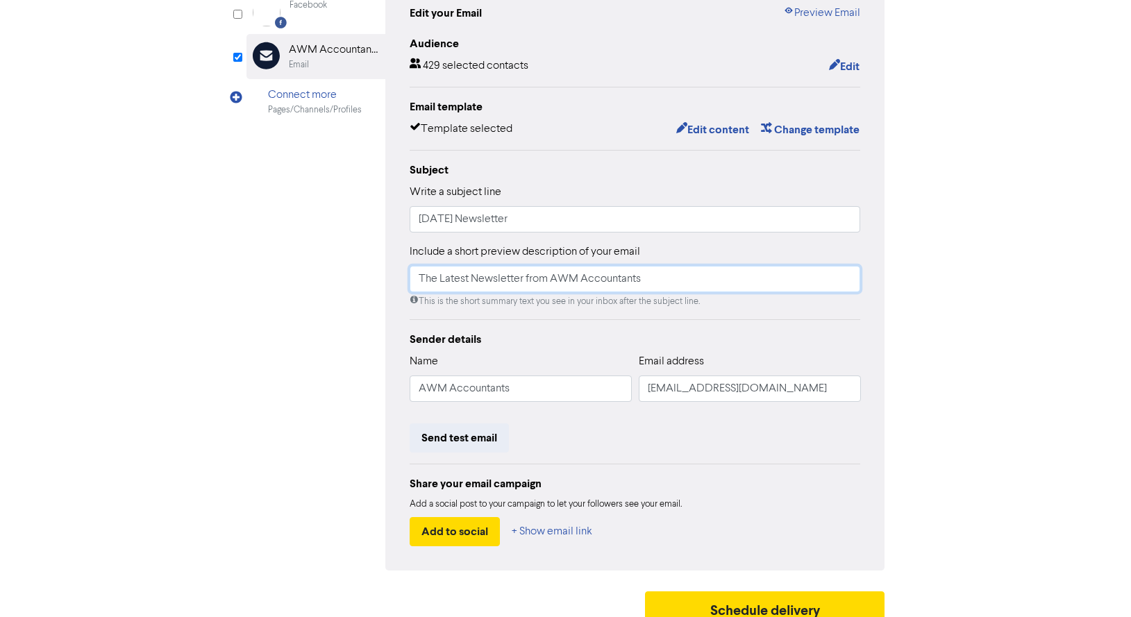
scroll to position [178, 0]
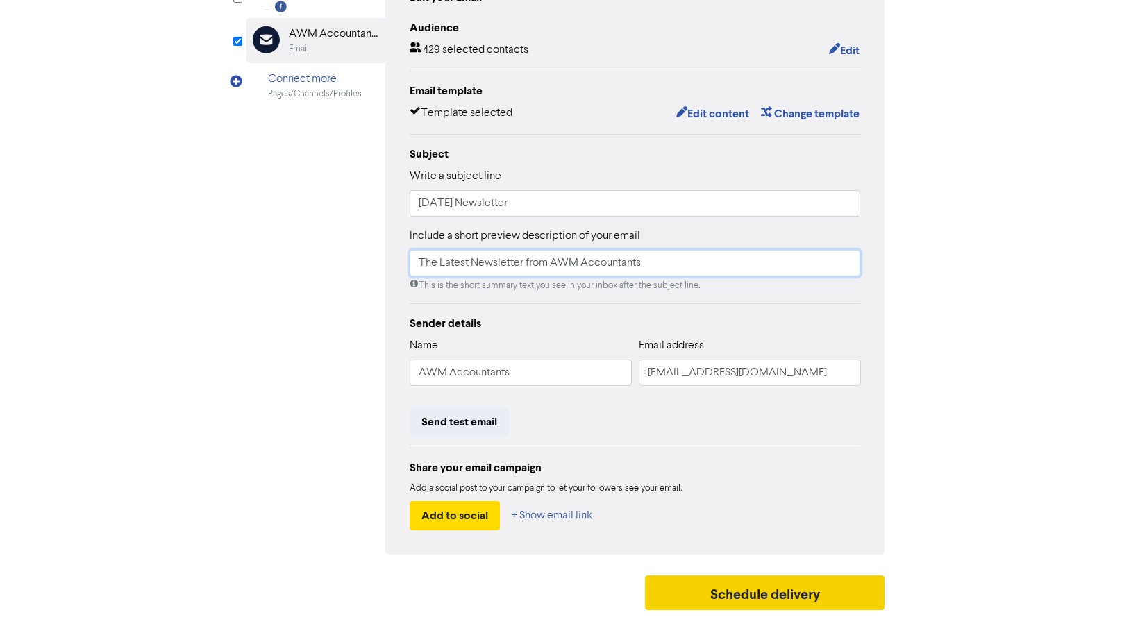
type input "The Latest Newsletter from AWM Accountants"
click at [729, 594] on button "Schedule delivery" at bounding box center [765, 593] width 240 height 35
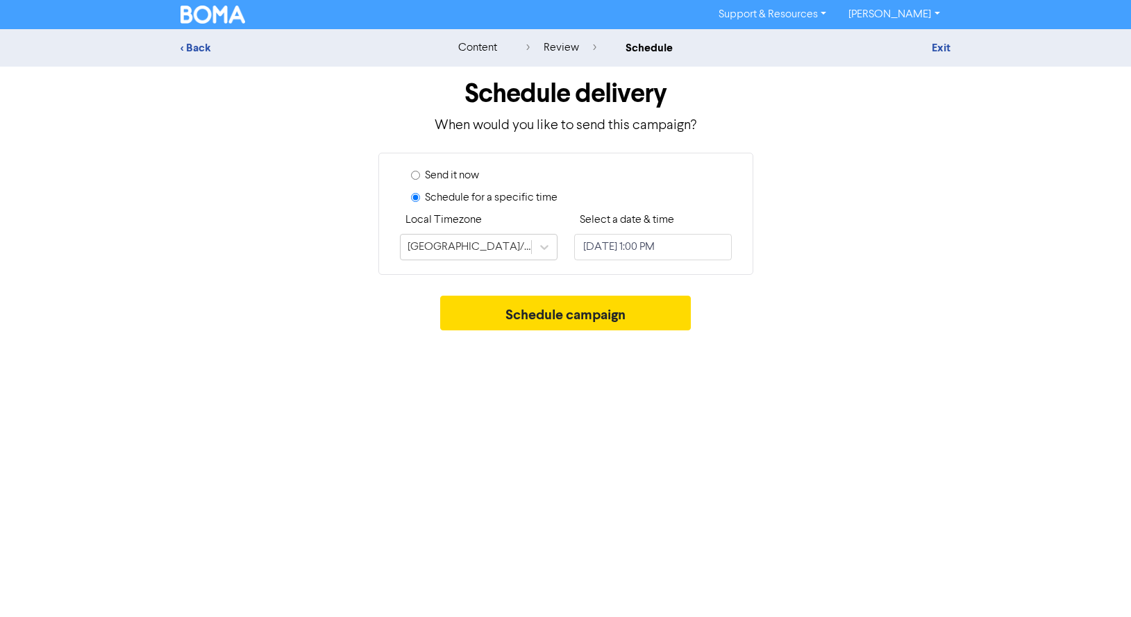
click at [418, 177] on input "Send it now" at bounding box center [415, 175] width 9 height 9
radio input "true"
radio input "false"
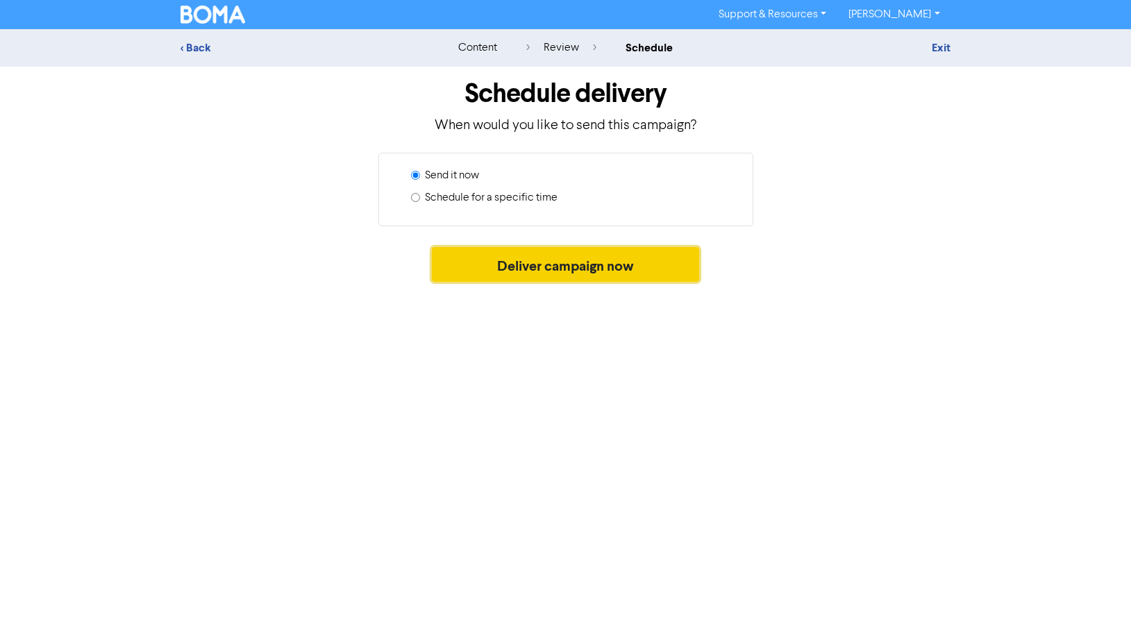
click at [530, 264] on button "Deliver campaign now" at bounding box center [565, 264] width 267 height 35
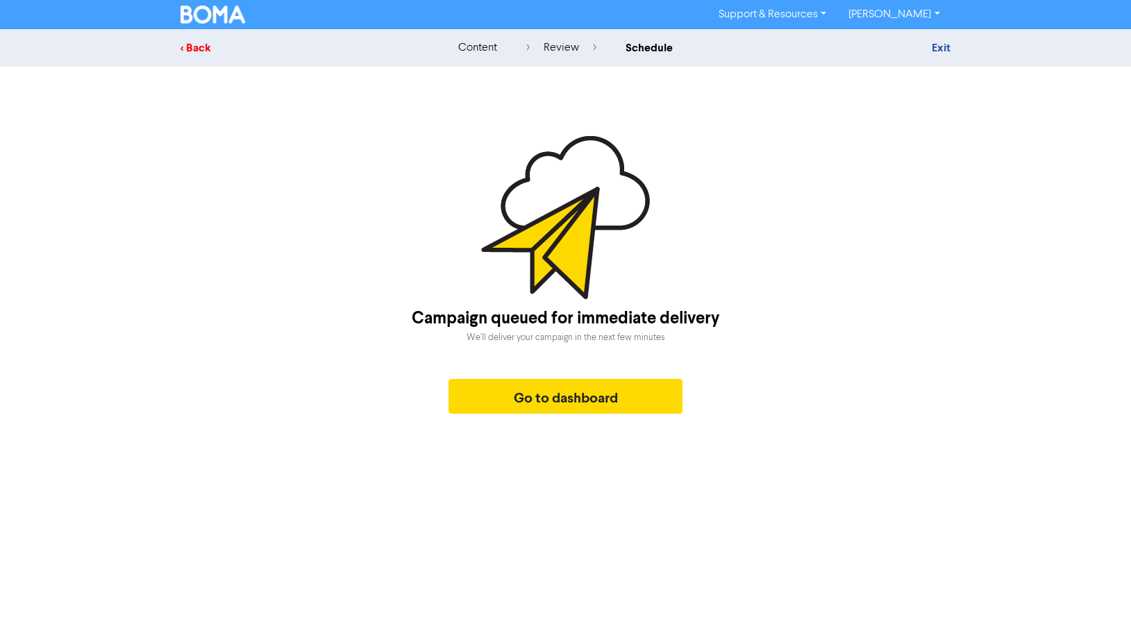
click at [192, 47] on div "< Back" at bounding box center [302, 48] width 243 height 17
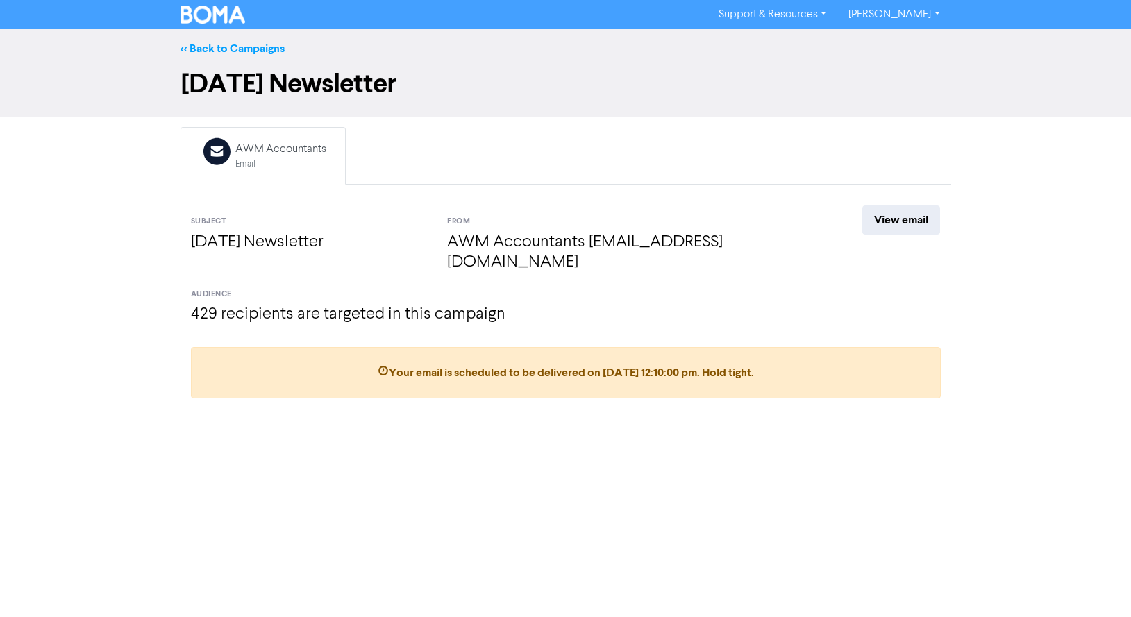
click at [251, 47] on link "<< Back to Campaigns" at bounding box center [233, 49] width 104 height 14
